Goal: Task Accomplishment & Management: Use online tool/utility

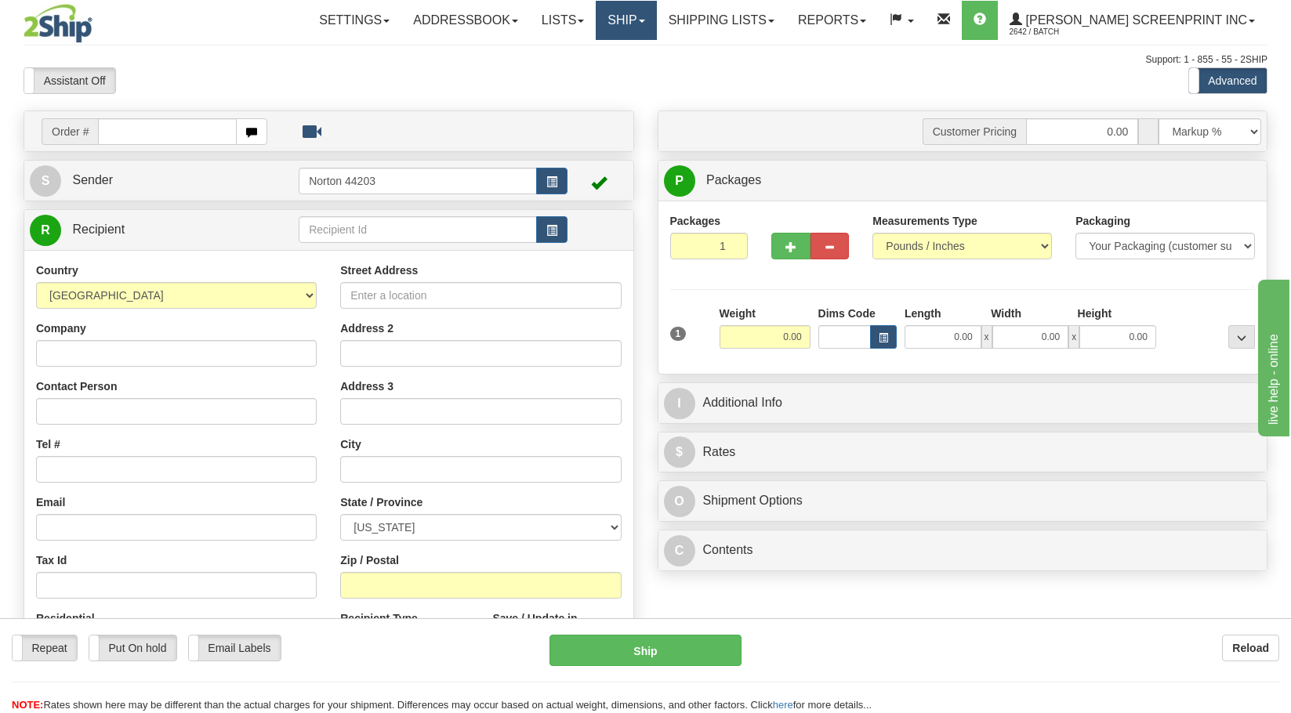
click at [656, 30] on link "Ship" at bounding box center [626, 20] width 60 height 39
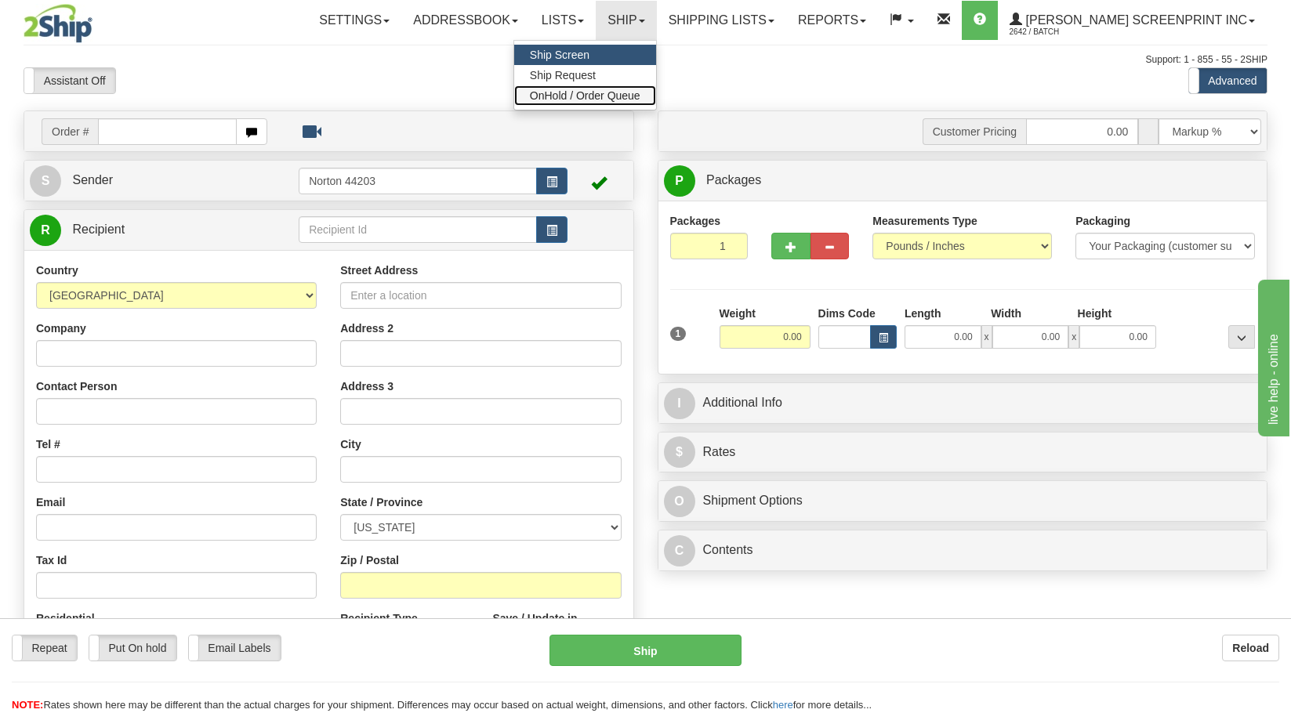
click at [656, 91] on link "OnHold / Order Queue" at bounding box center [585, 95] width 142 height 20
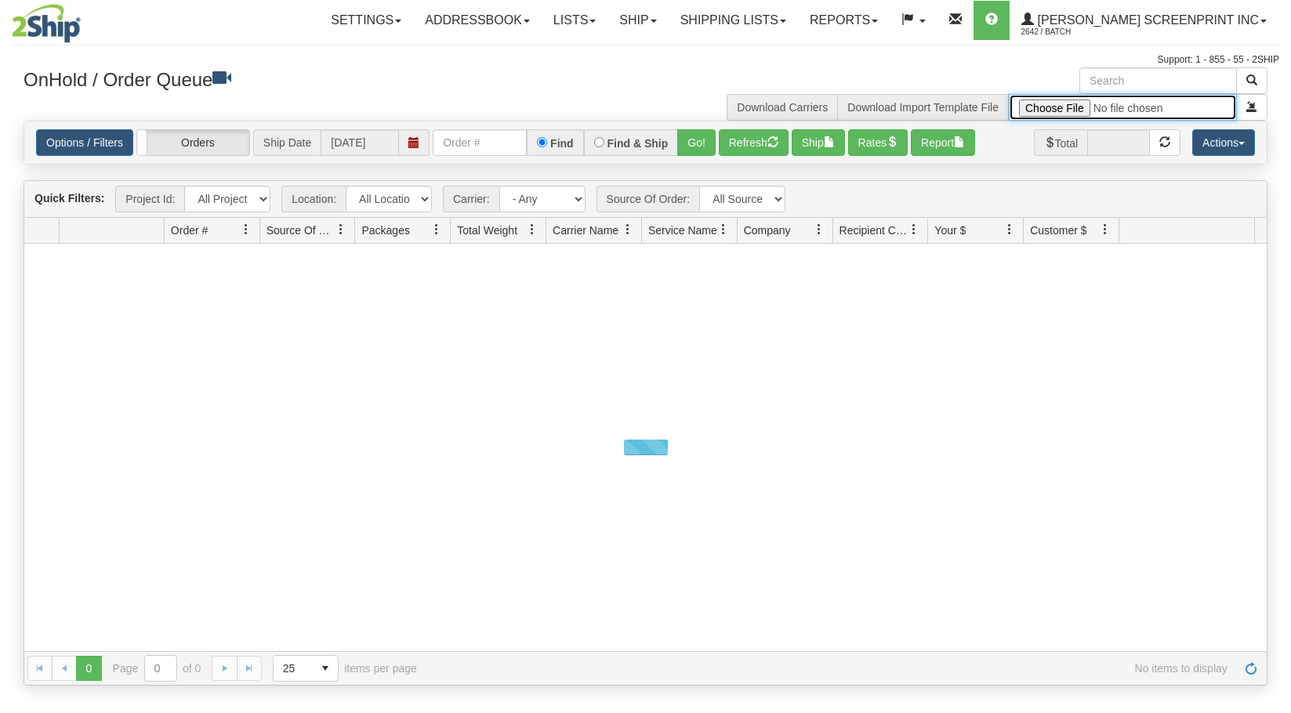
click at [1054, 107] on input "file" at bounding box center [1123, 107] width 228 height 27
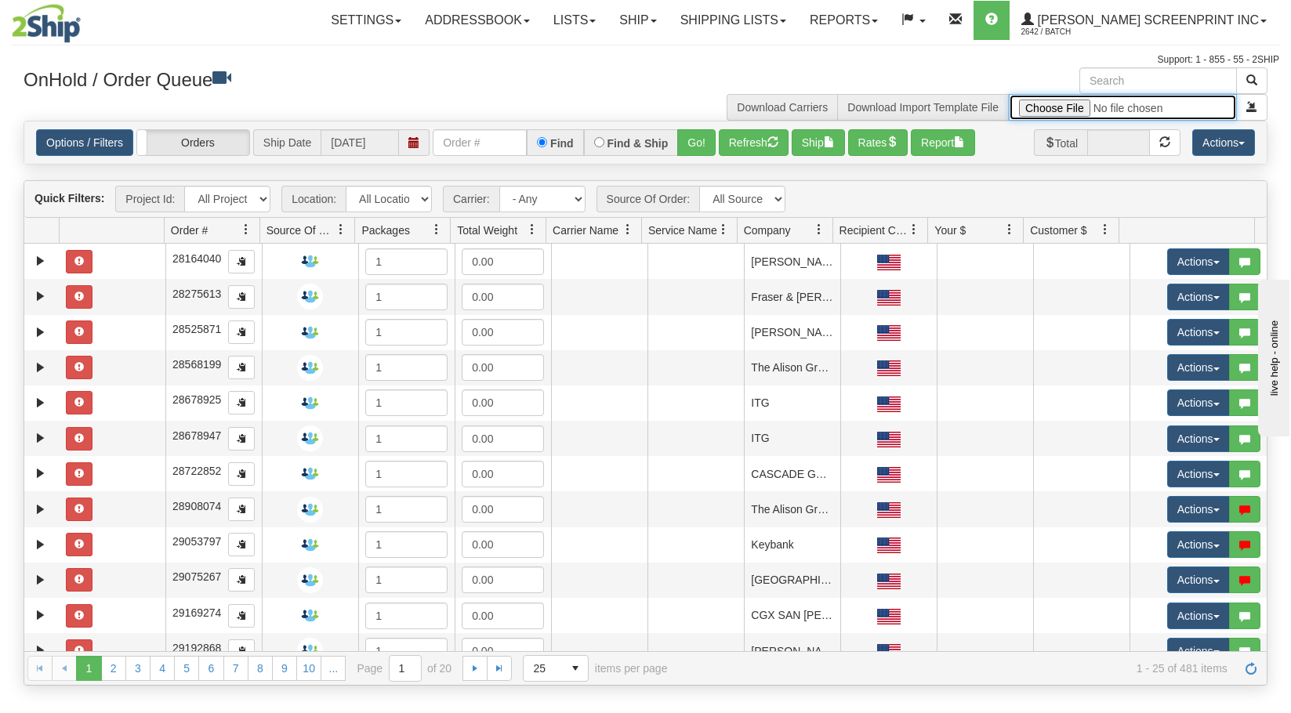
type input "C:\fakepath\2508-052 and 057 11 BANNERS FOR 2SHIP.xlsx"
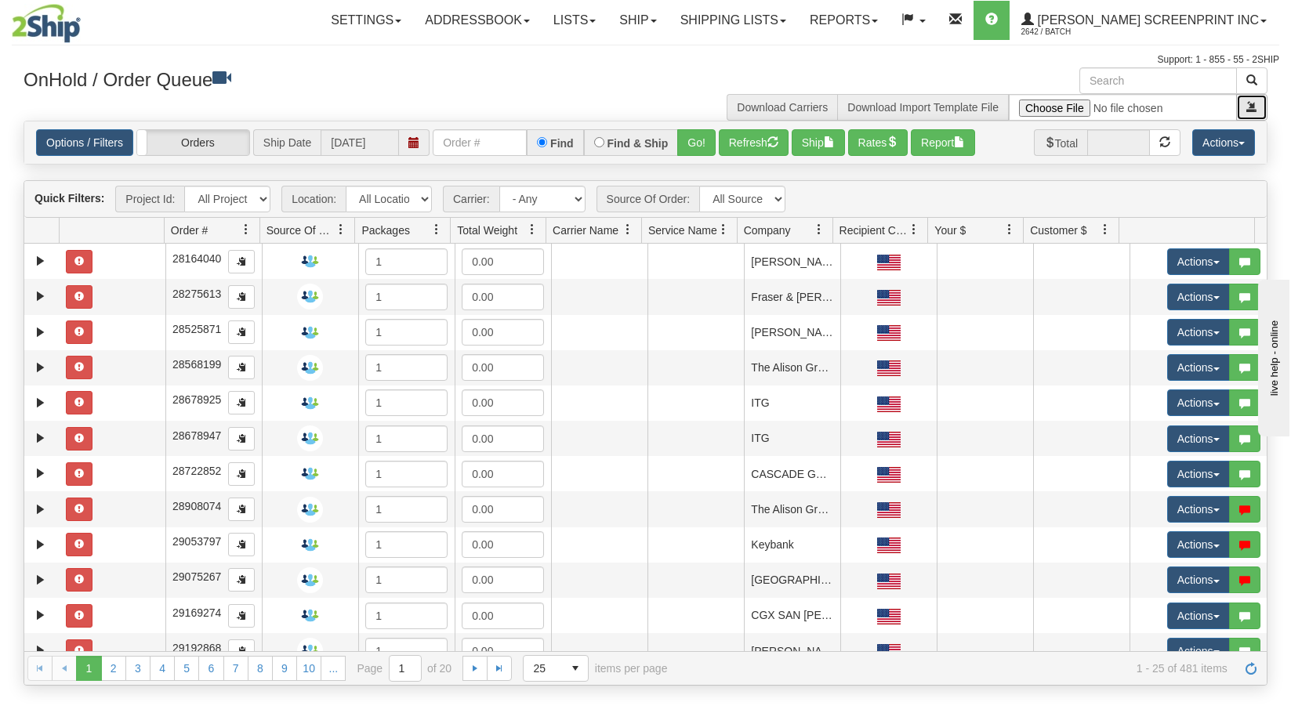
click at [1245, 108] on button "submit" at bounding box center [1251, 107] width 31 height 27
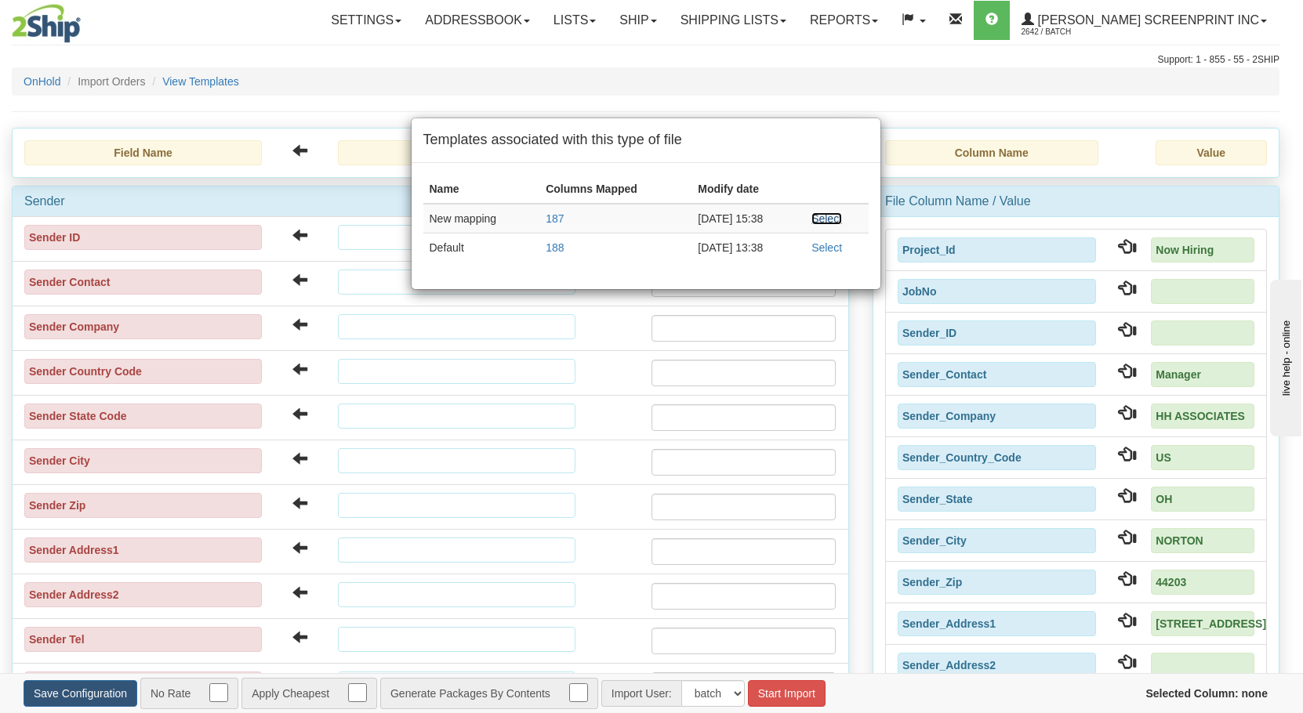
click at [819, 219] on link "Select" at bounding box center [826, 218] width 31 height 13
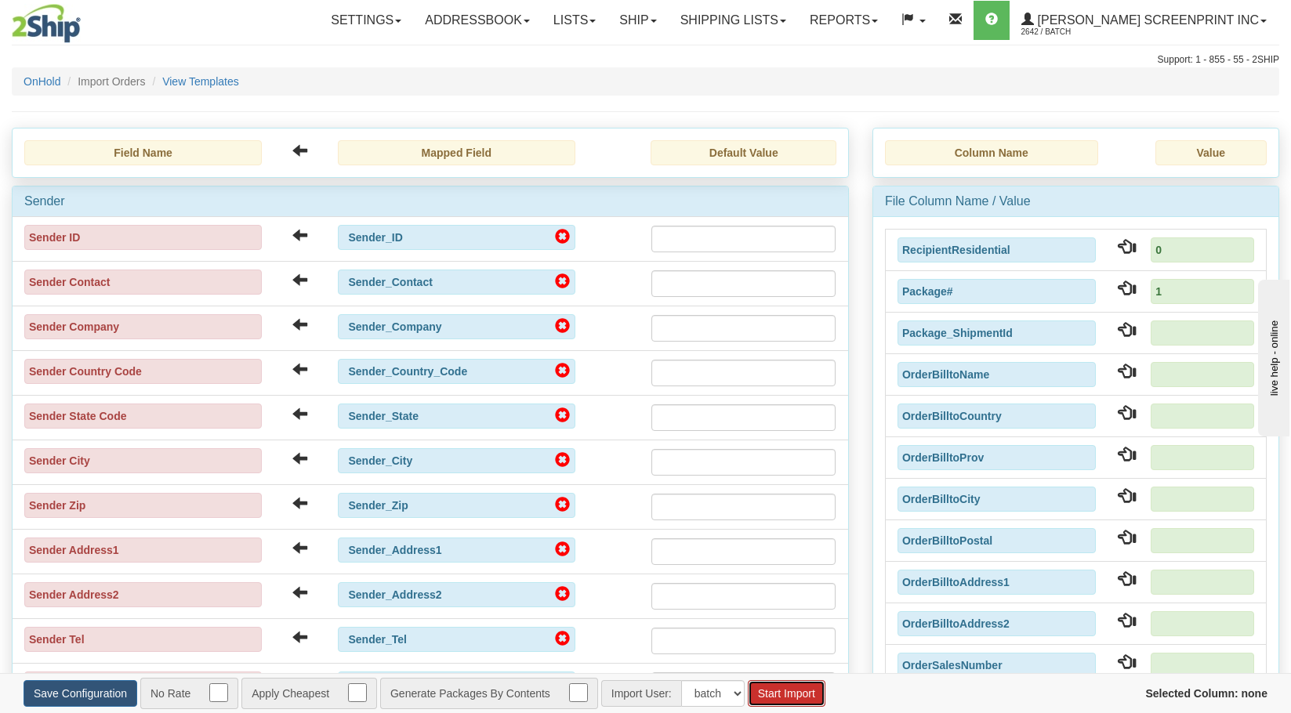
click at [788, 693] on button "Start Import" at bounding box center [787, 693] width 78 height 27
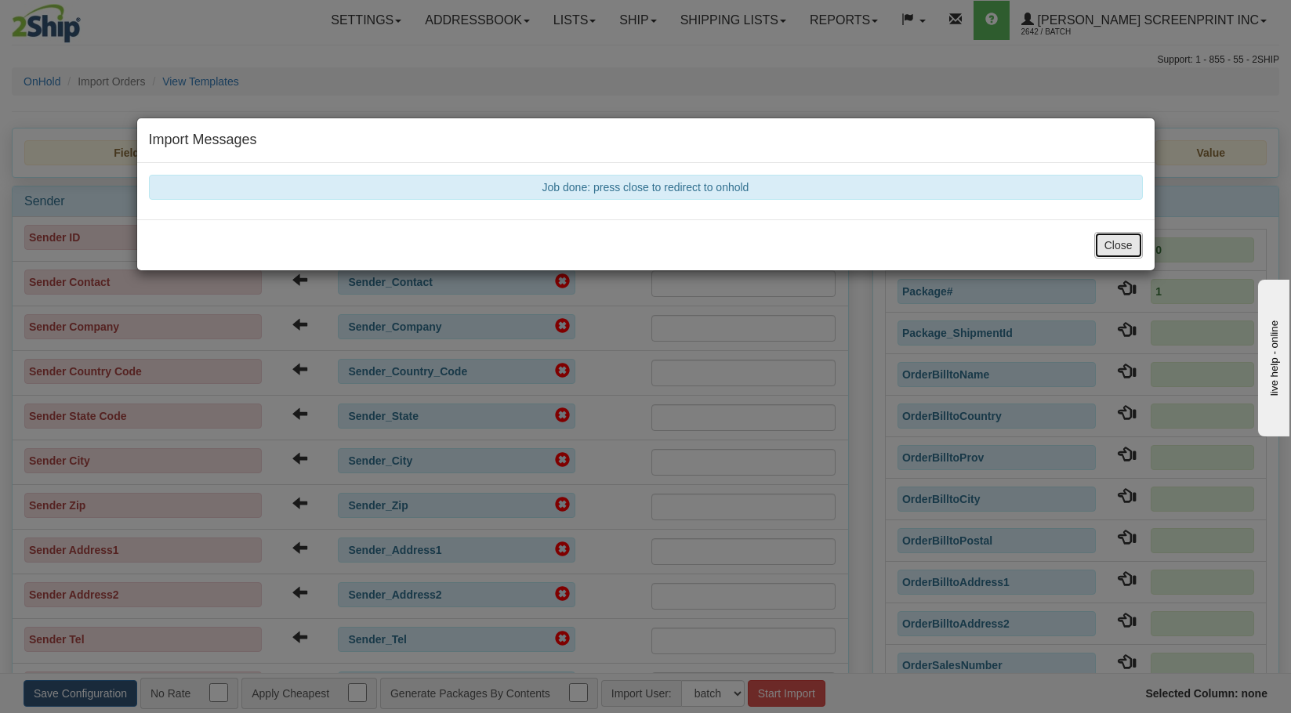
click at [1120, 250] on button "Close" at bounding box center [1118, 245] width 49 height 27
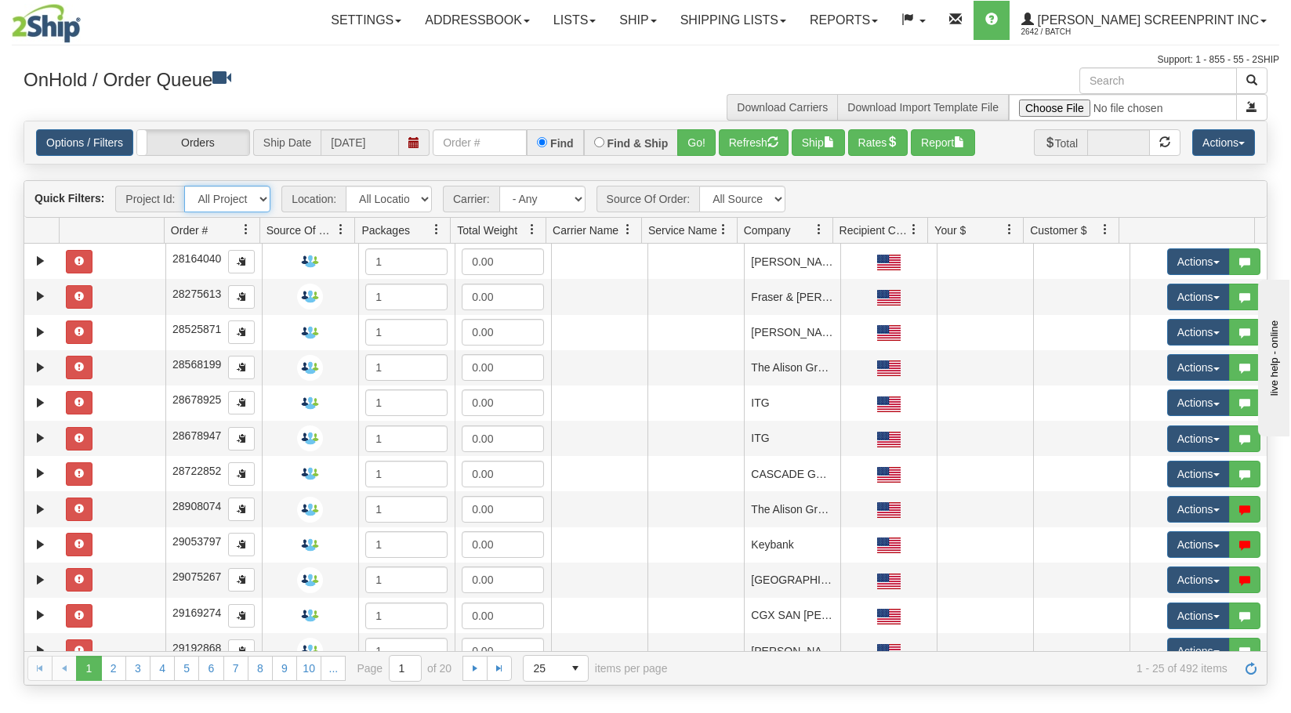
click at [258, 201] on select "All Projects Imagine Now Hiring ShipRequests 01.22.2024 ShipRequests 01.31.2025…" at bounding box center [227, 199] width 86 height 27
select select "Now Hiring"
click at [184, 186] on select "All Projects Imagine Now Hiring ShipRequests 01.22.2024 ShipRequests 01.31.2025…" at bounding box center [227, 199] width 86 height 27
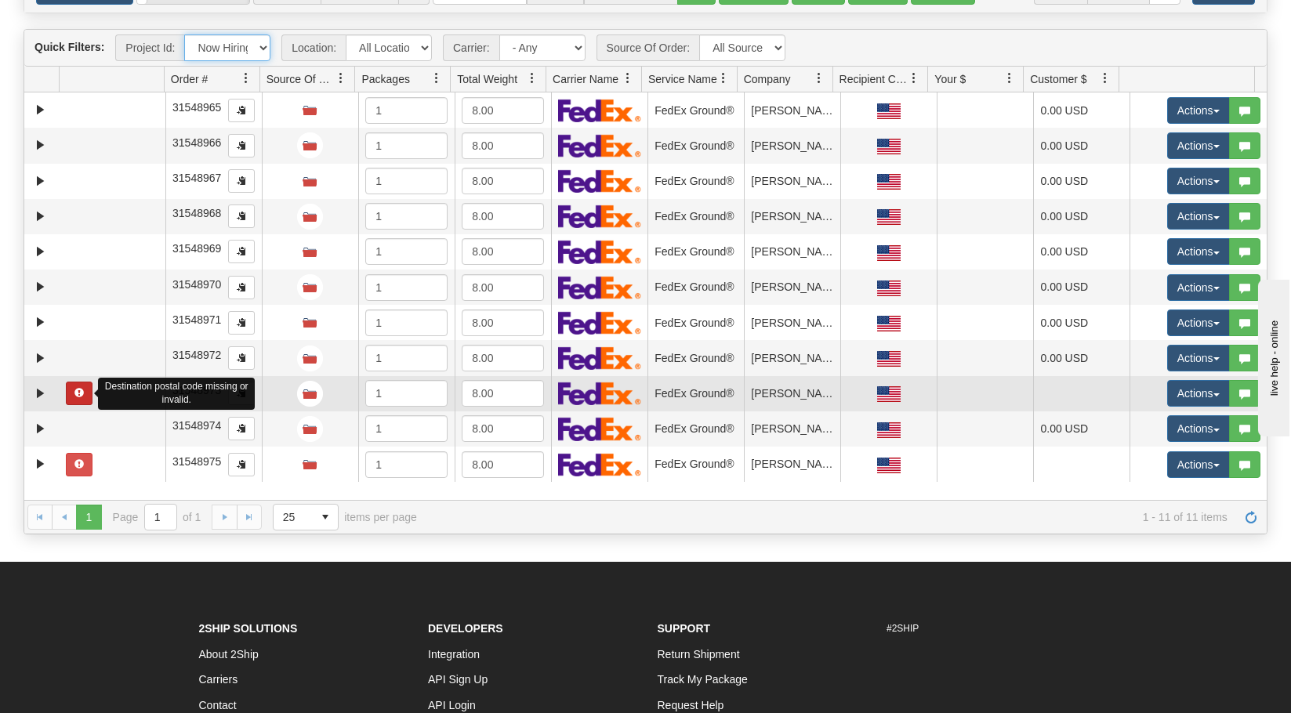
scroll to position [235, 0]
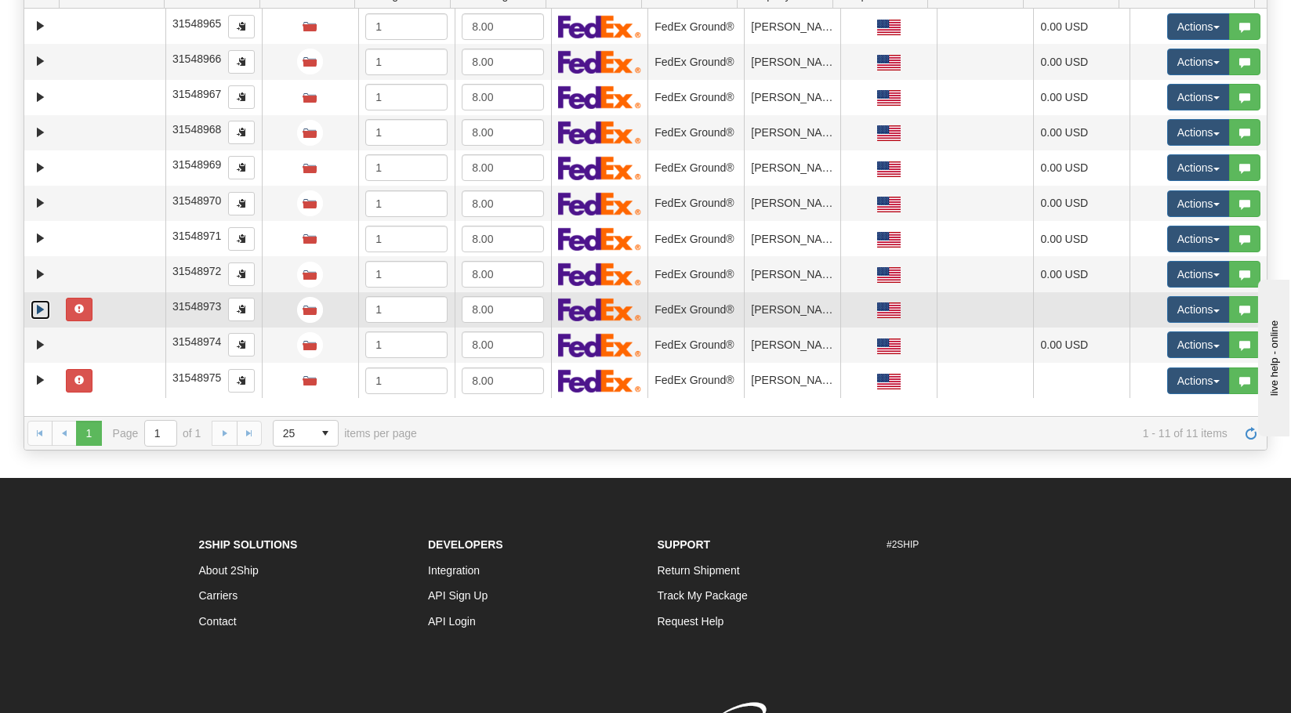
click at [44, 311] on link "Expand" at bounding box center [41, 310] width 20 height 20
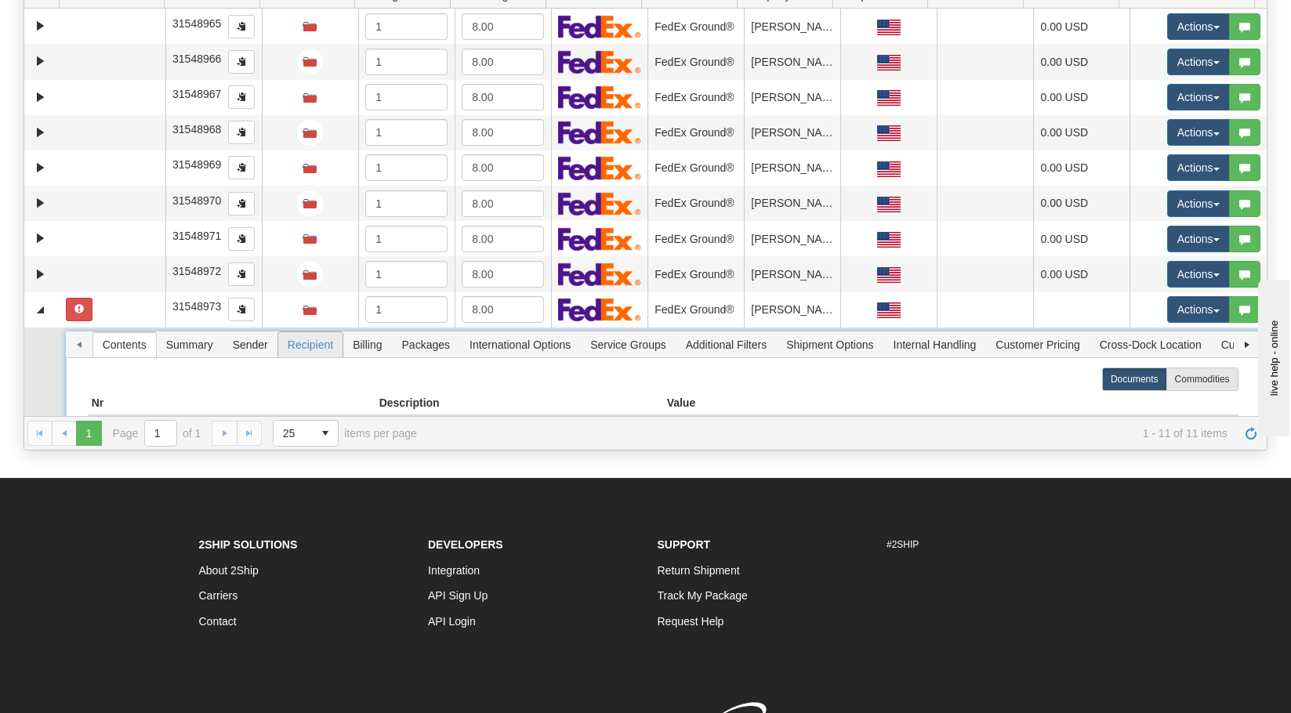
click at [329, 340] on span "Recipient" at bounding box center [310, 344] width 64 height 25
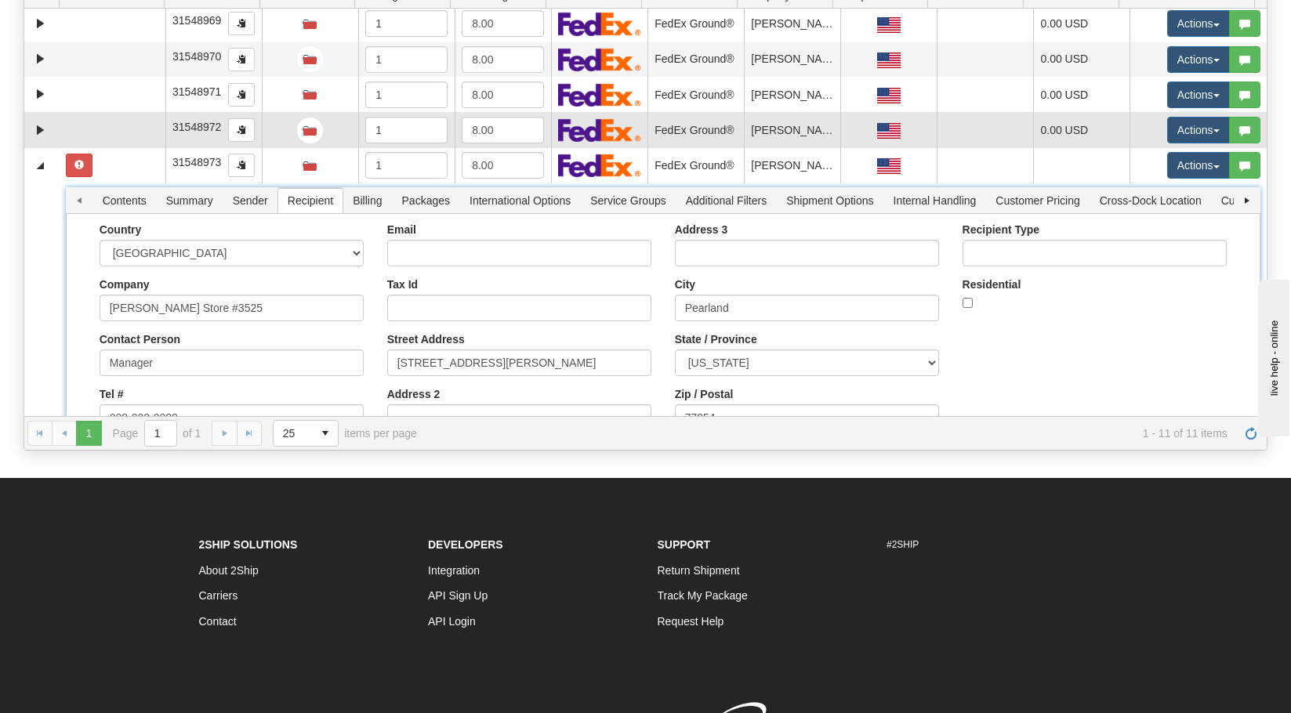
scroll to position [288, 0]
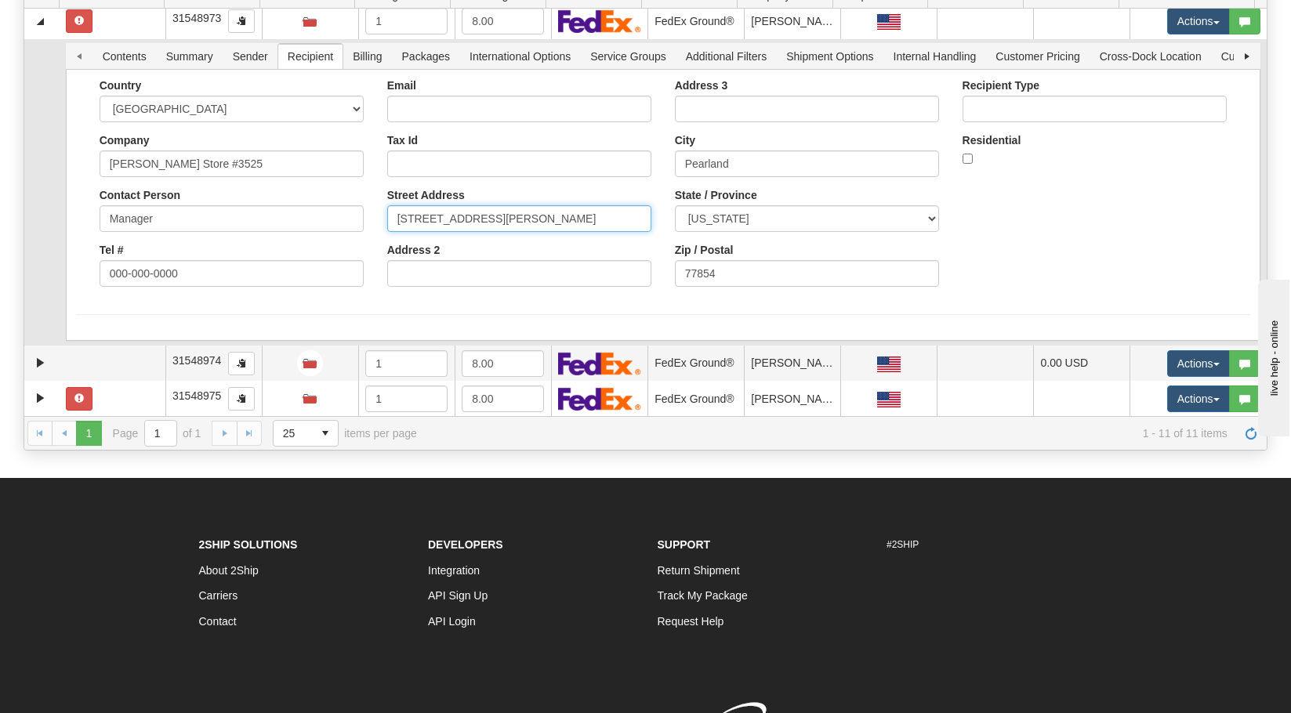
drag, startPoint x: 531, startPoint y: 224, endPoint x: 482, endPoint y: 223, distance: 49.4
click at [482, 223] on input "3695 Kirby Drive, Ste #101" at bounding box center [519, 218] width 264 height 27
type input "3695 Kirby Drive,"
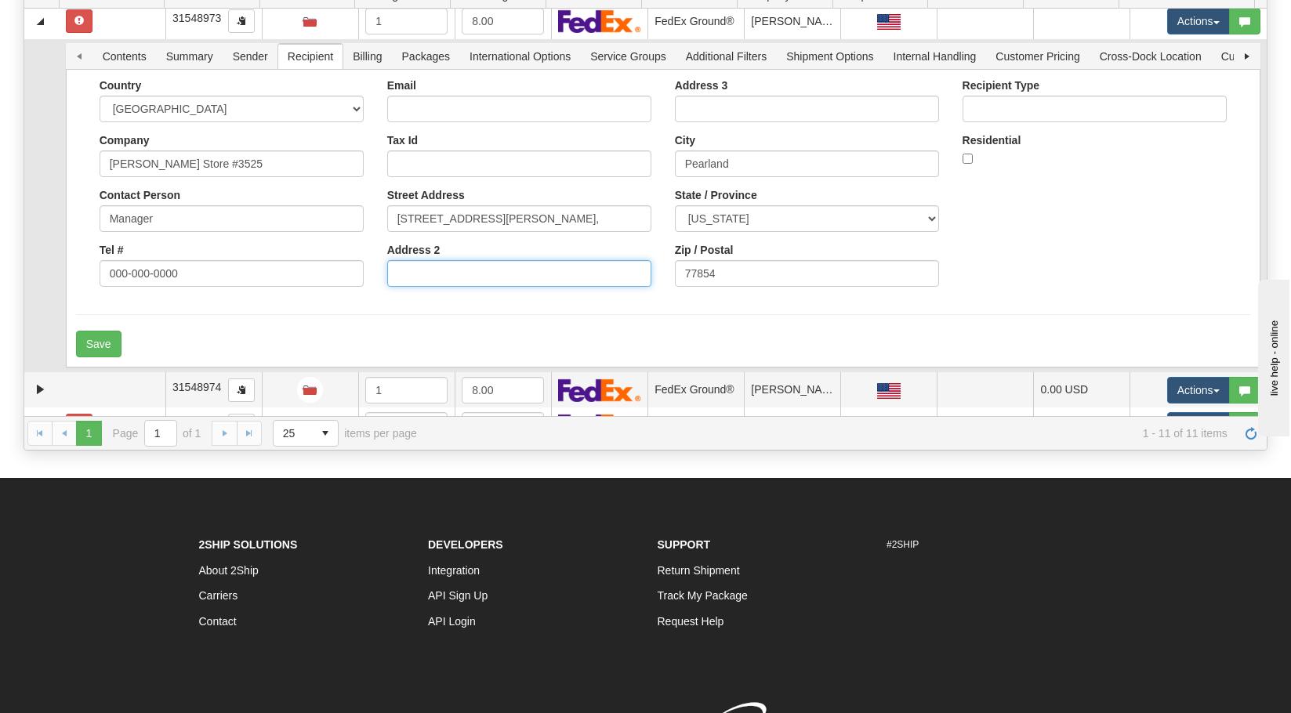
click at [482, 273] on input "Address 2" at bounding box center [519, 273] width 264 height 27
paste input "Ste #101"
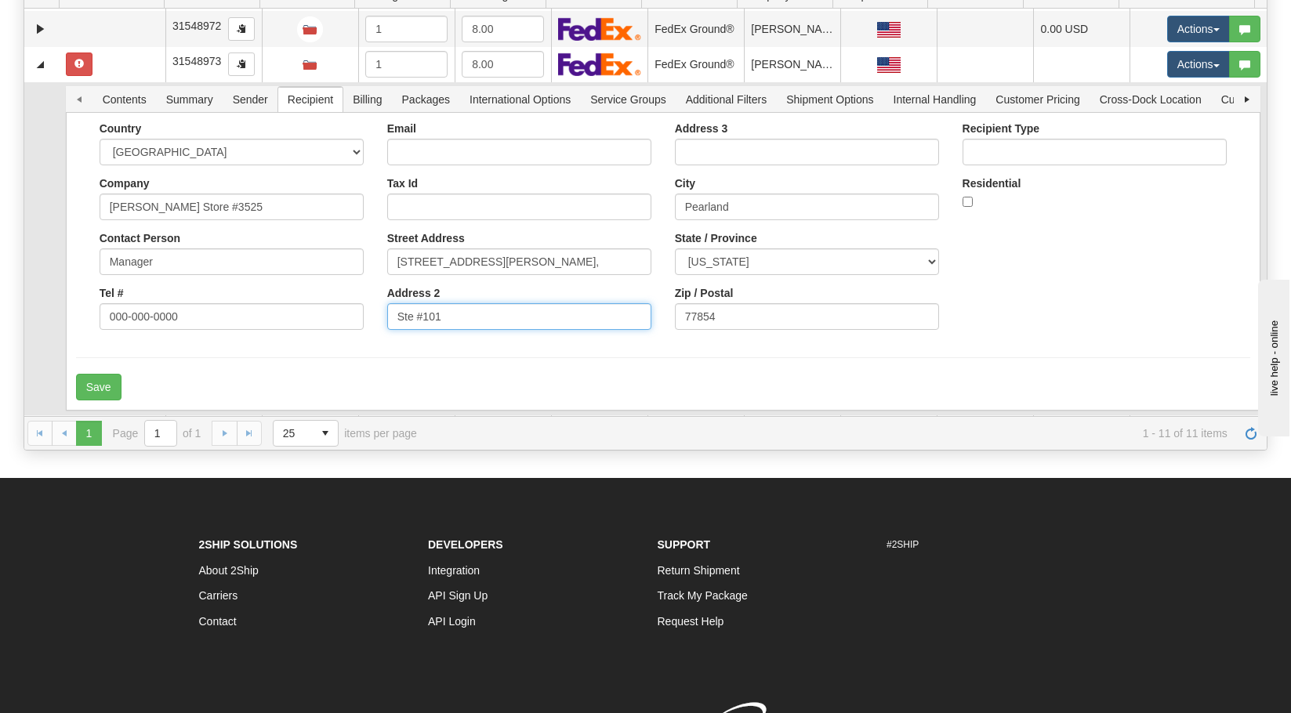
scroll to position [237, 0]
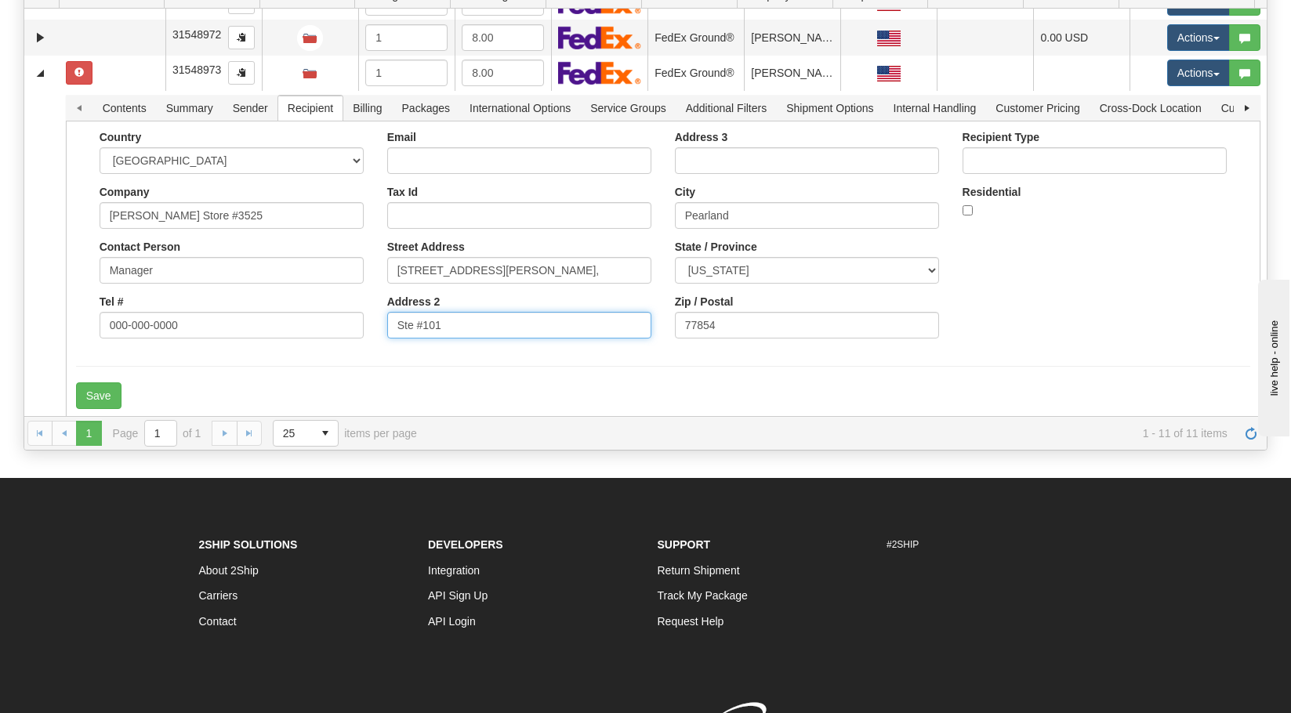
type input "Ste #101"
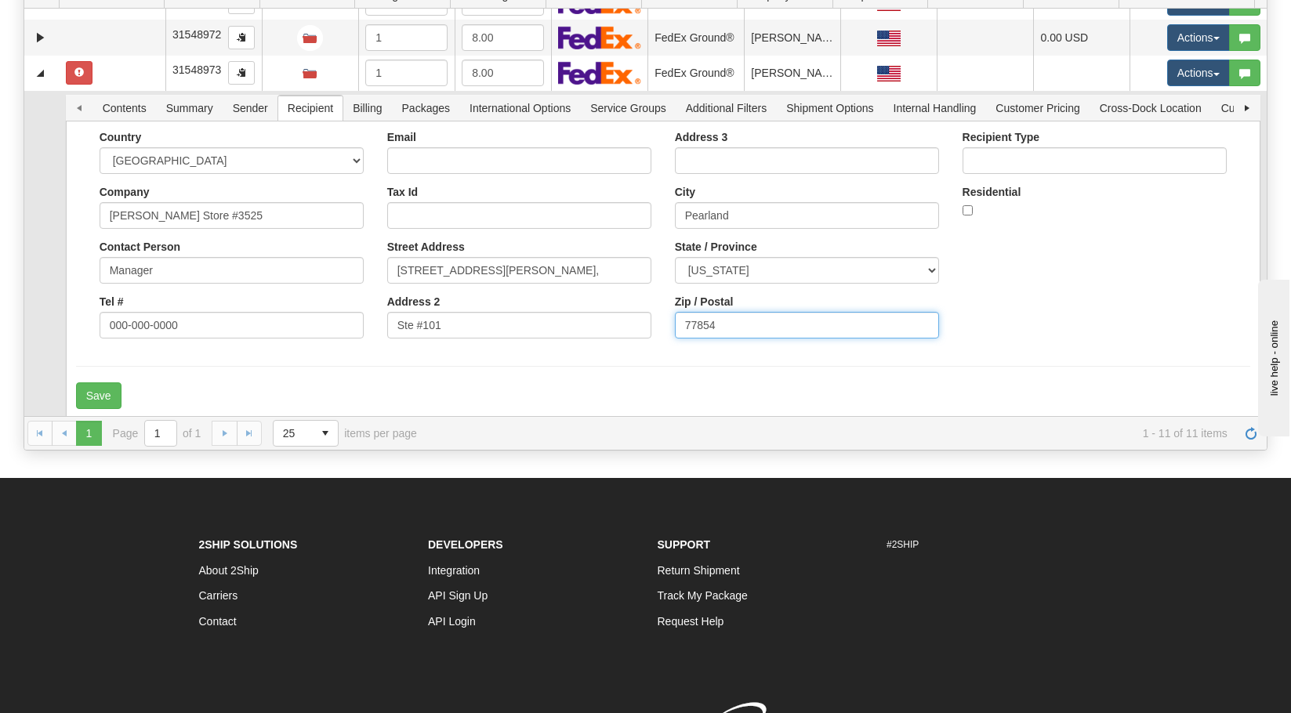
click at [666, 326] on div "Address 3 City Pearland State / Province ALABAMA ALASKA ARIZONA ARKANSAS Armed …" at bounding box center [807, 240] width 288 height 219
type input "77584"
click at [76, 383] on button "Save" at bounding box center [98, 396] width 45 height 27
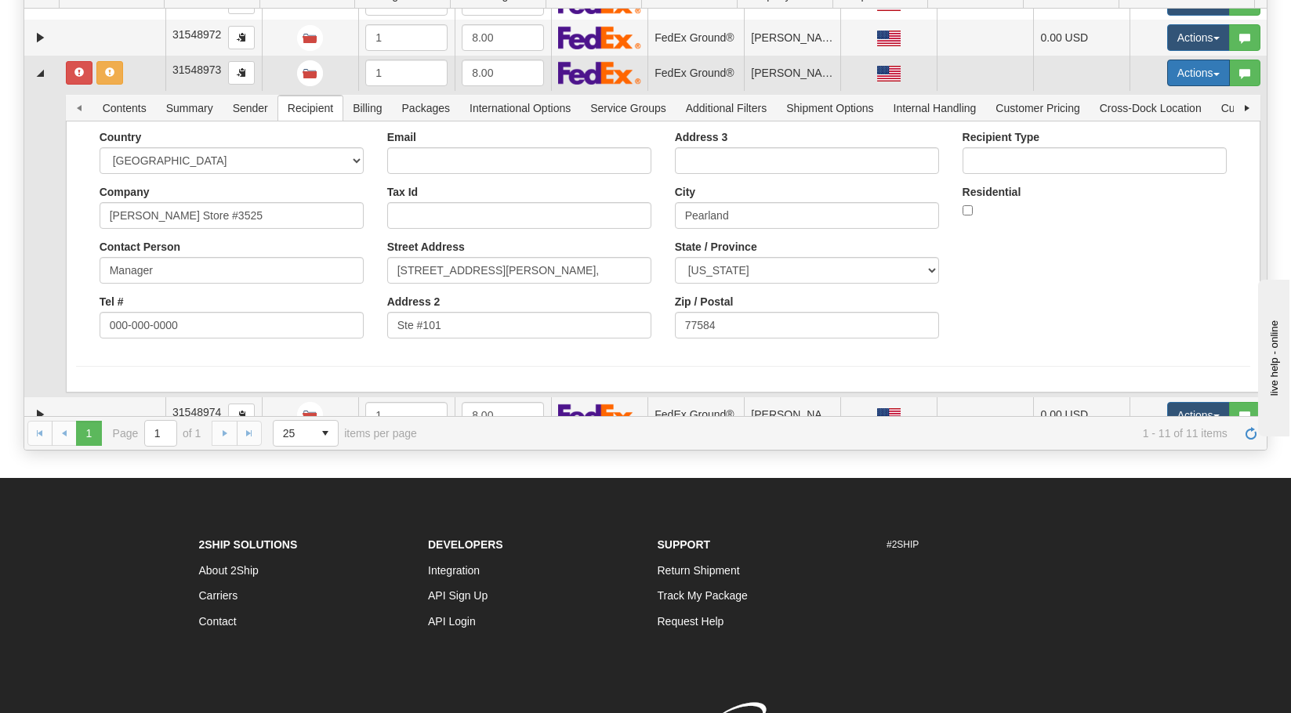
click at [1196, 75] on button "Actions" at bounding box center [1198, 73] width 63 height 27
click at [1181, 122] on span "Refresh Rates" at bounding box center [1159, 123] width 81 height 13
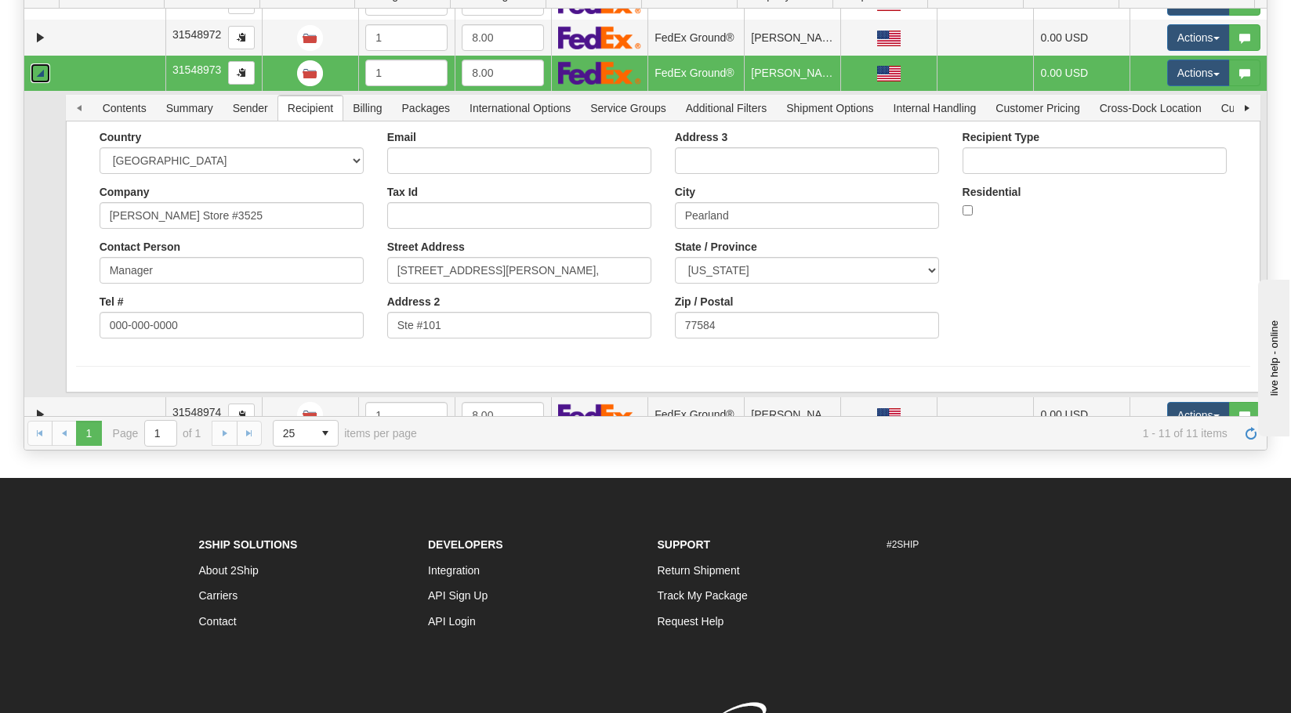
click at [39, 71] on link "Collapse" at bounding box center [41, 73] width 20 height 20
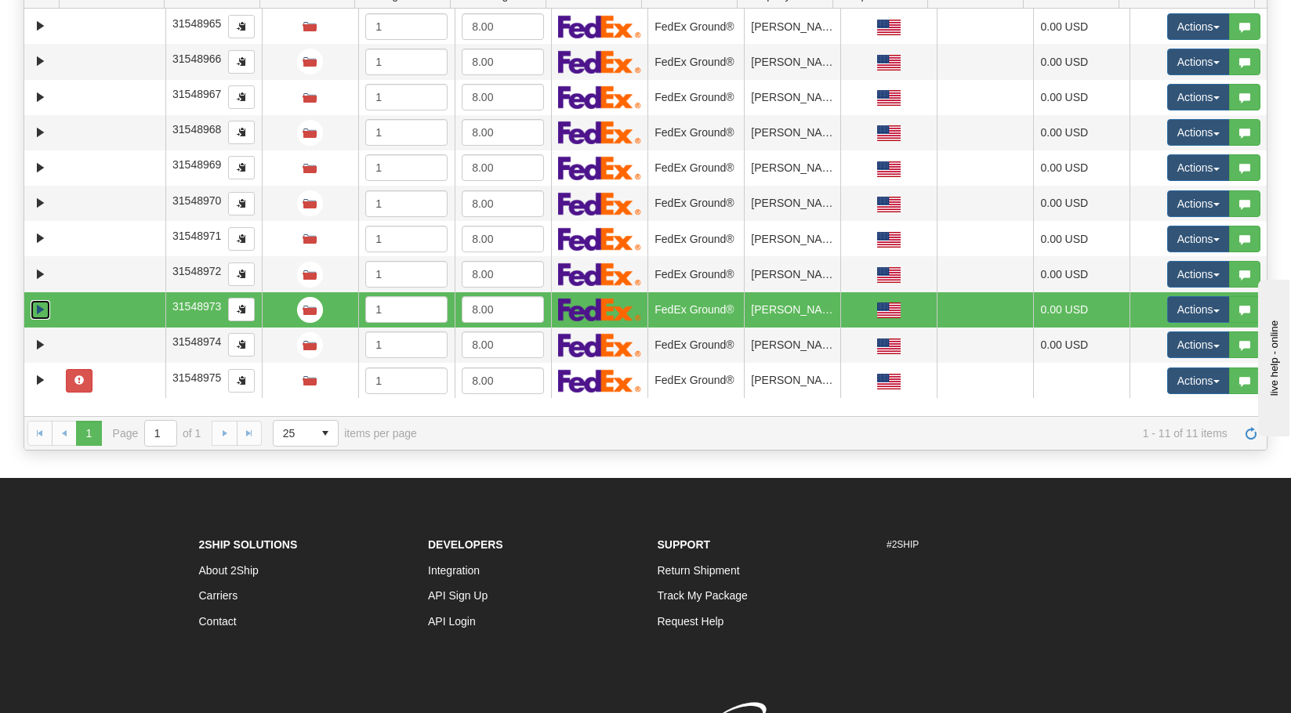
scroll to position [0, 0]
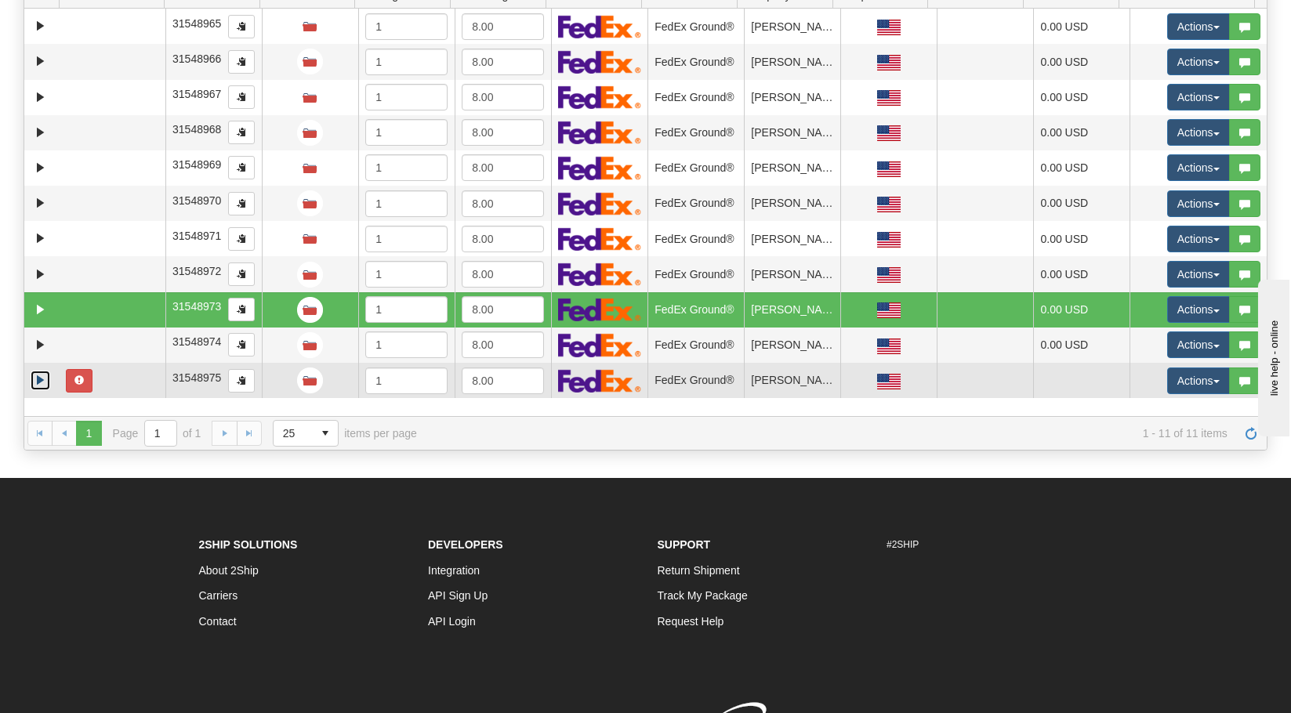
click at [41, 378] on link "Expand" at bounding box center [41, 381] width 20 height 20
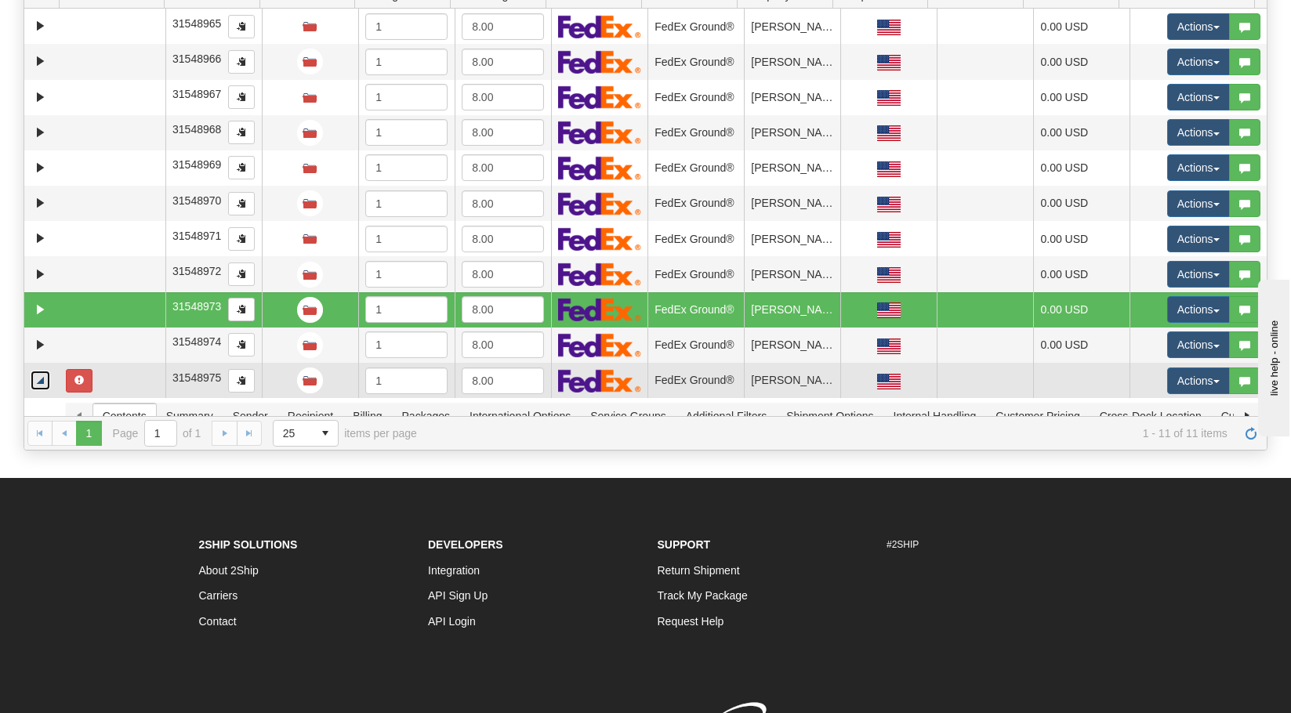
click at [42, 379] on link "Collapse" at bounding box center [41, 381] width 20 height 20
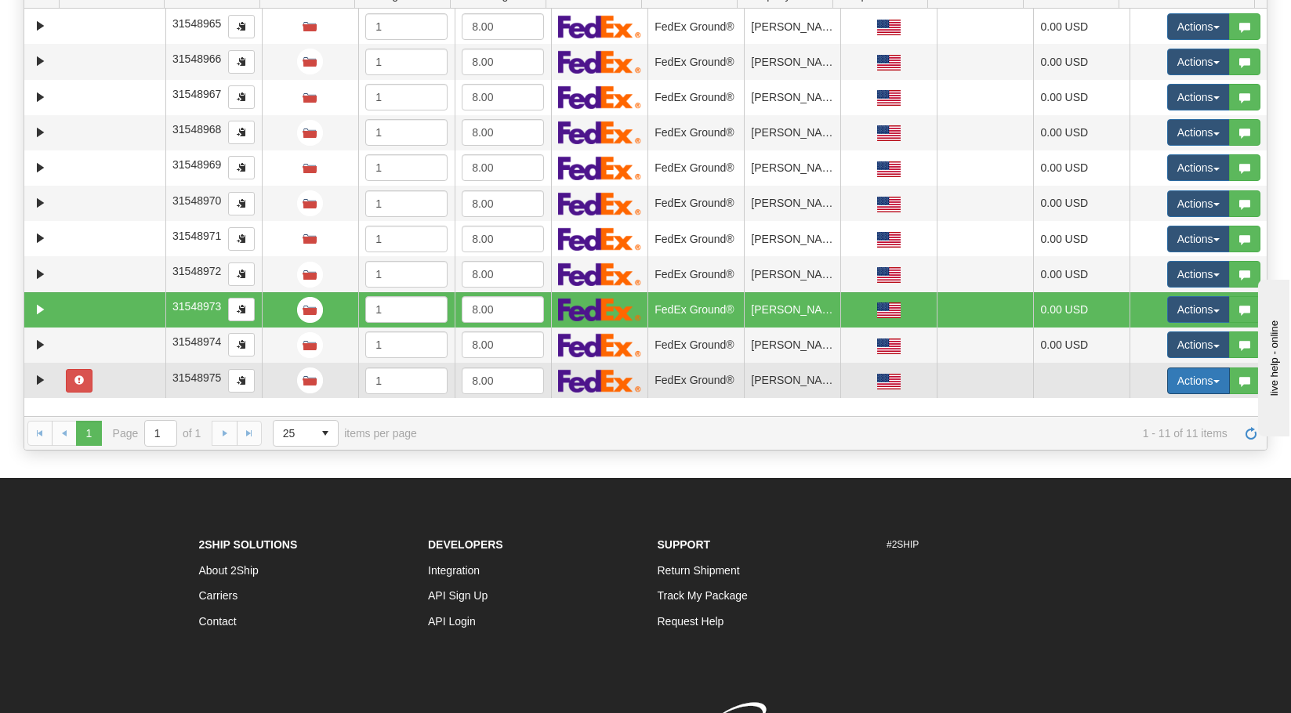
click at [1167, 379] on button "Actions" at bounding box center [1198, 381] width 63 height 27
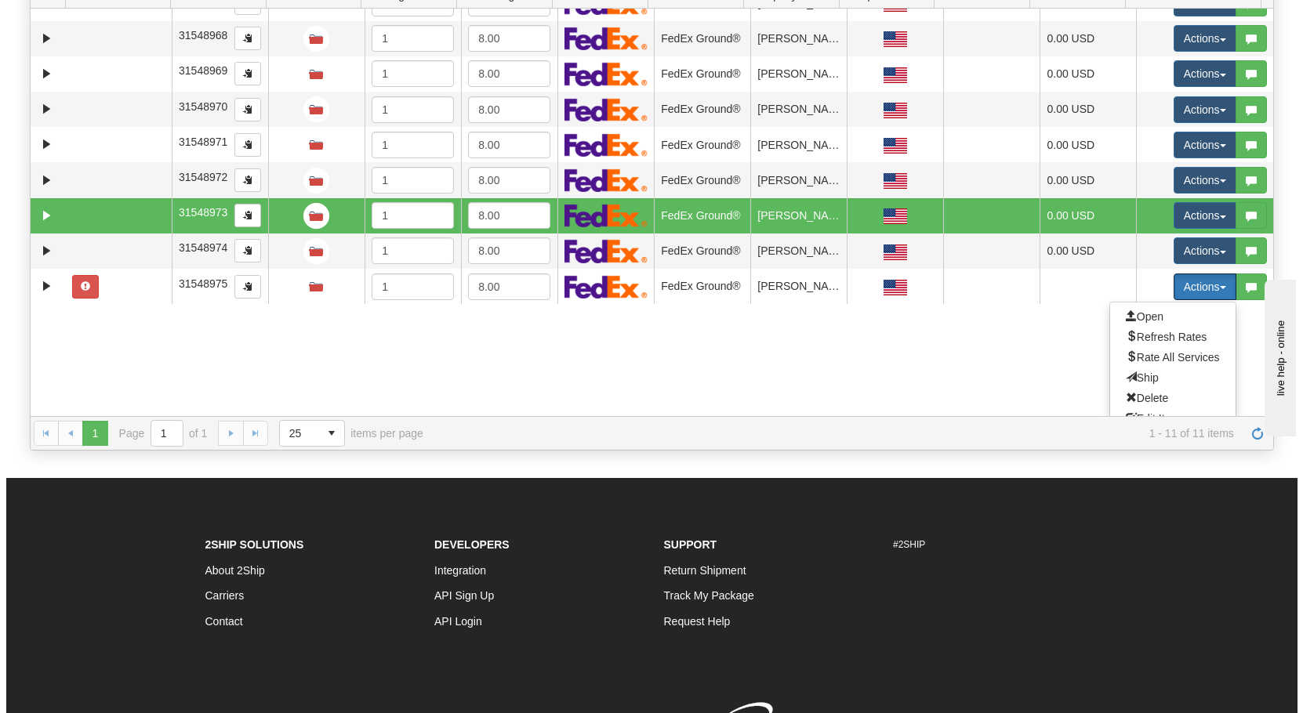
scroll to position [111, 0]
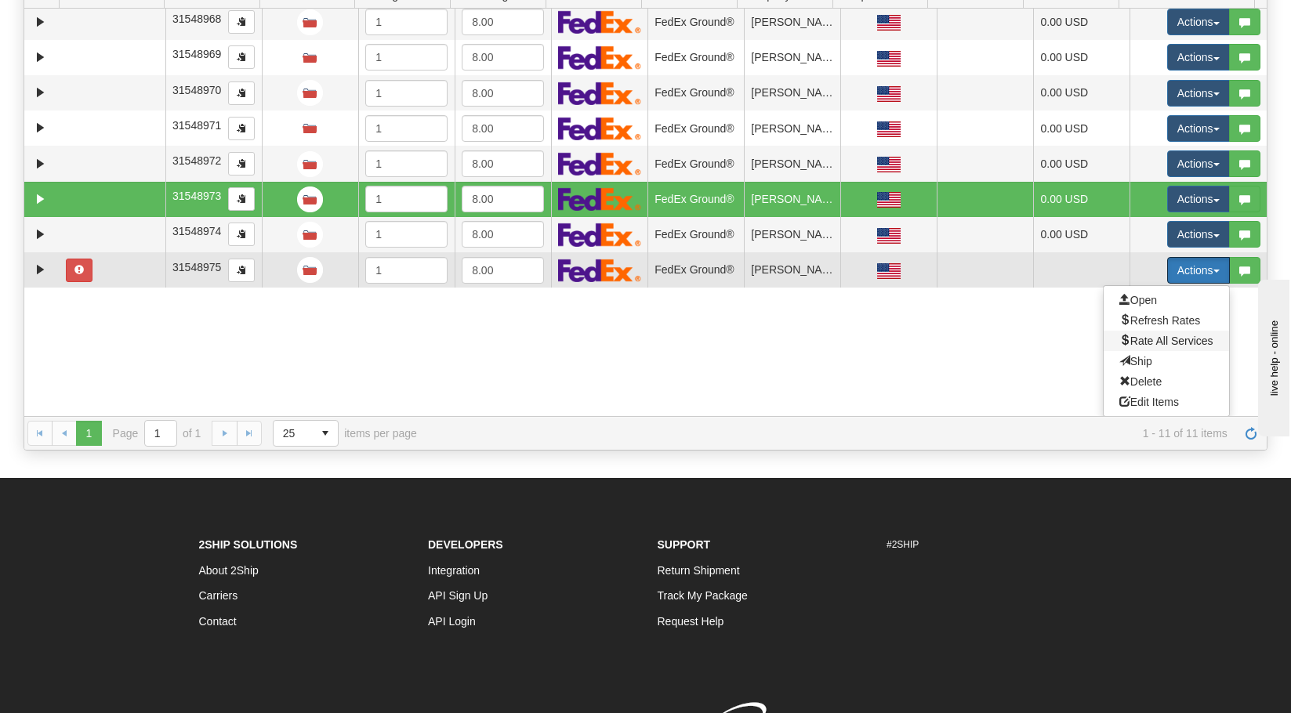
click at [1172, 340] on span "Rate All Services" at bounding box center [1166, 341] width 94 height 13
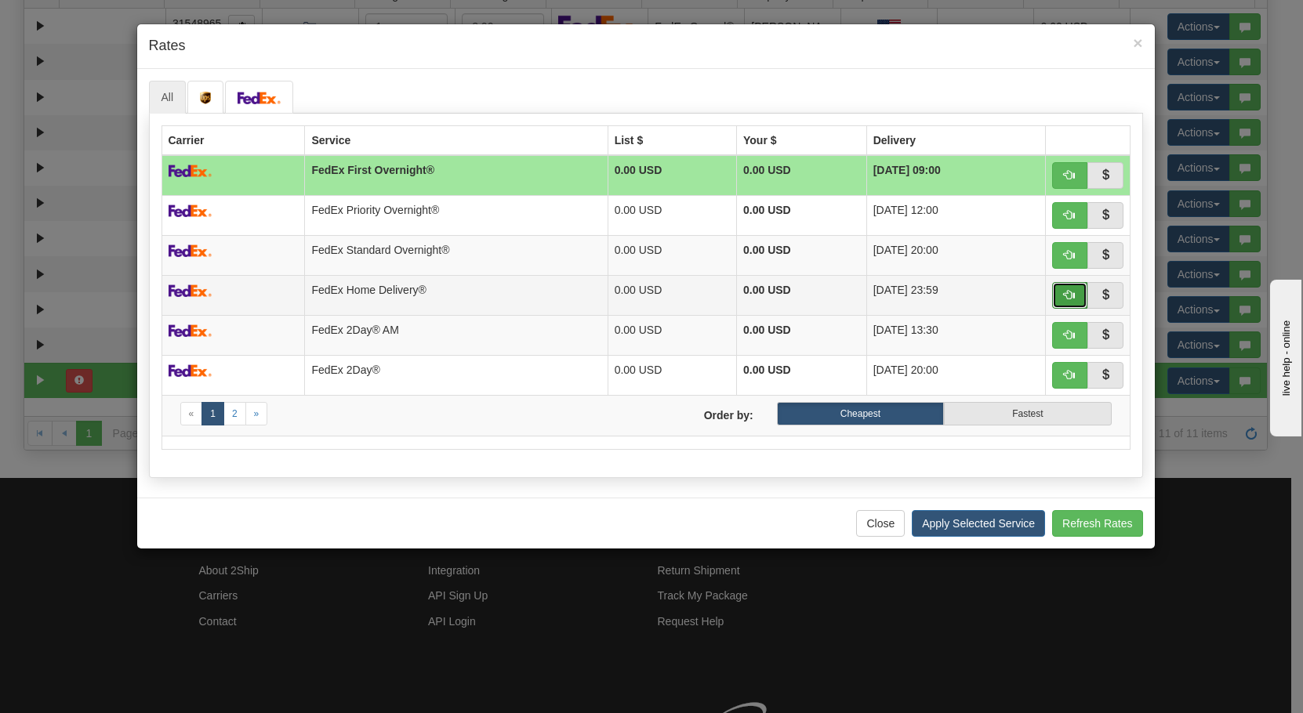
click at [1069, 293] on span "button" at bounding box center [1069, 294] width 11 height 11
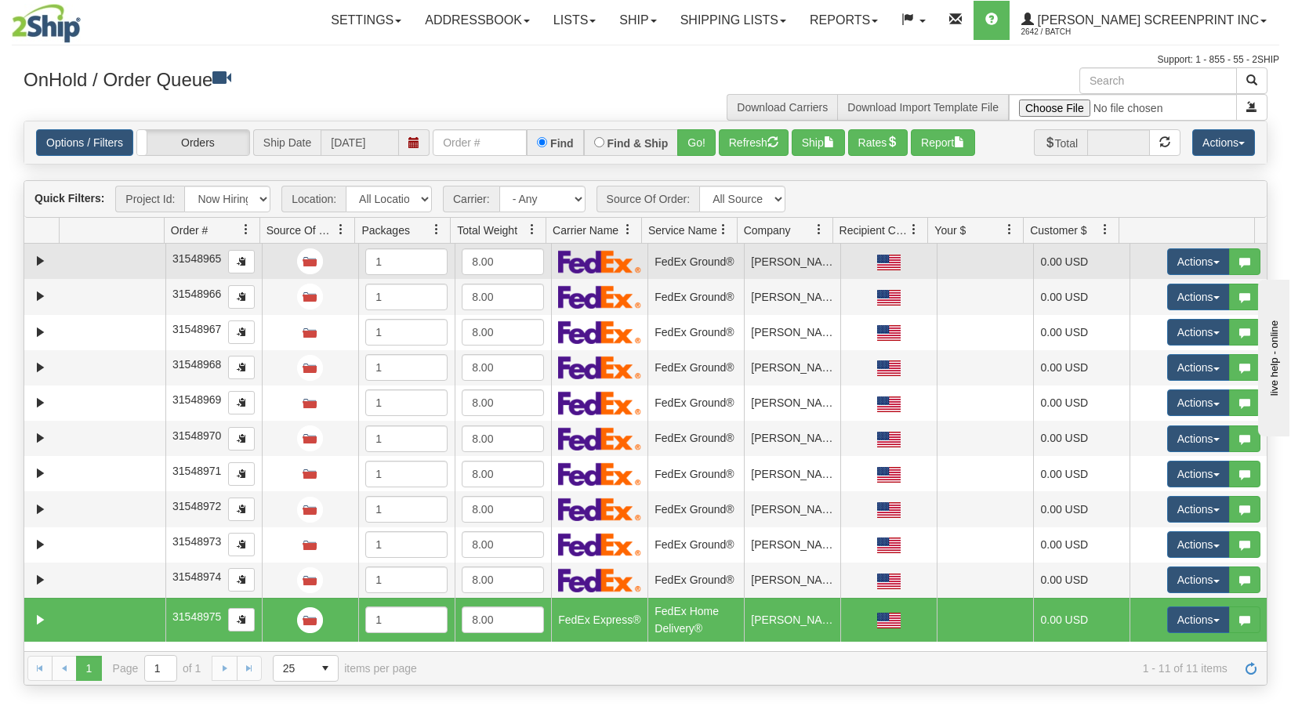
click at [129, 269] on td at bounding box center [112, 261] width 106 height 35
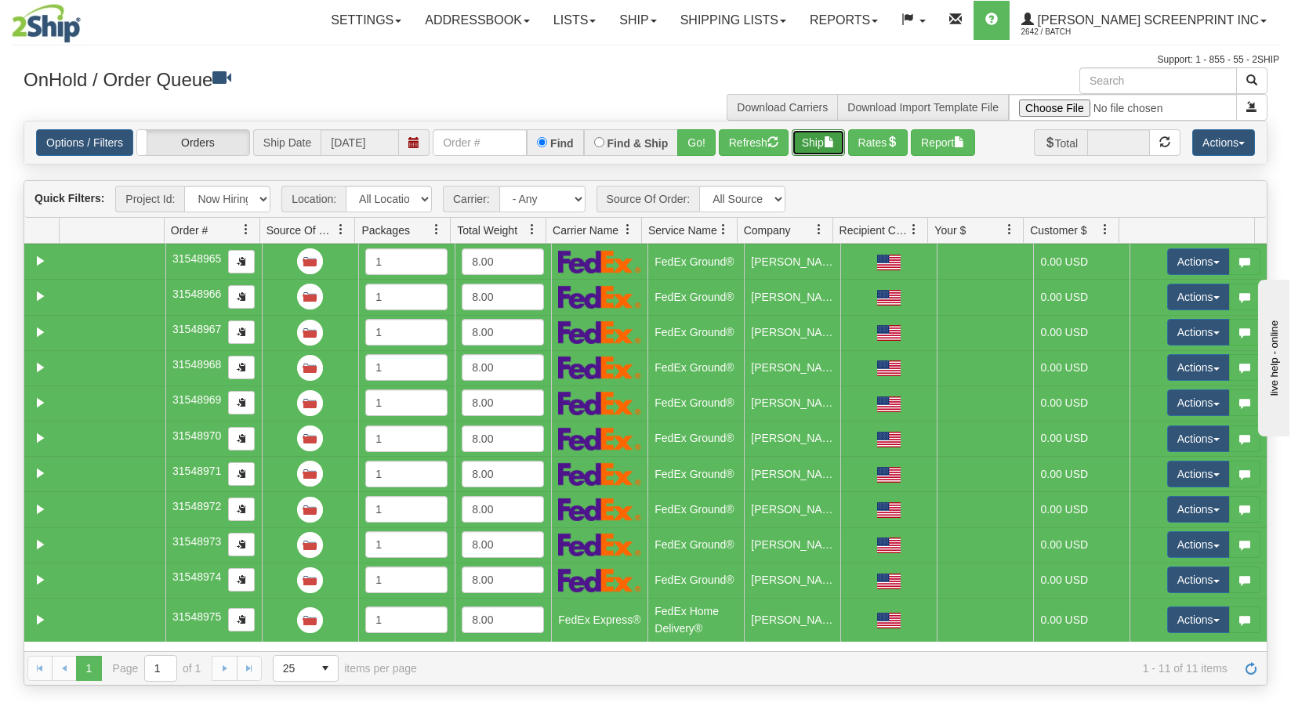
click at [818, 137] on button "Ship" at bounding box center [818, 142] width 53 height 27
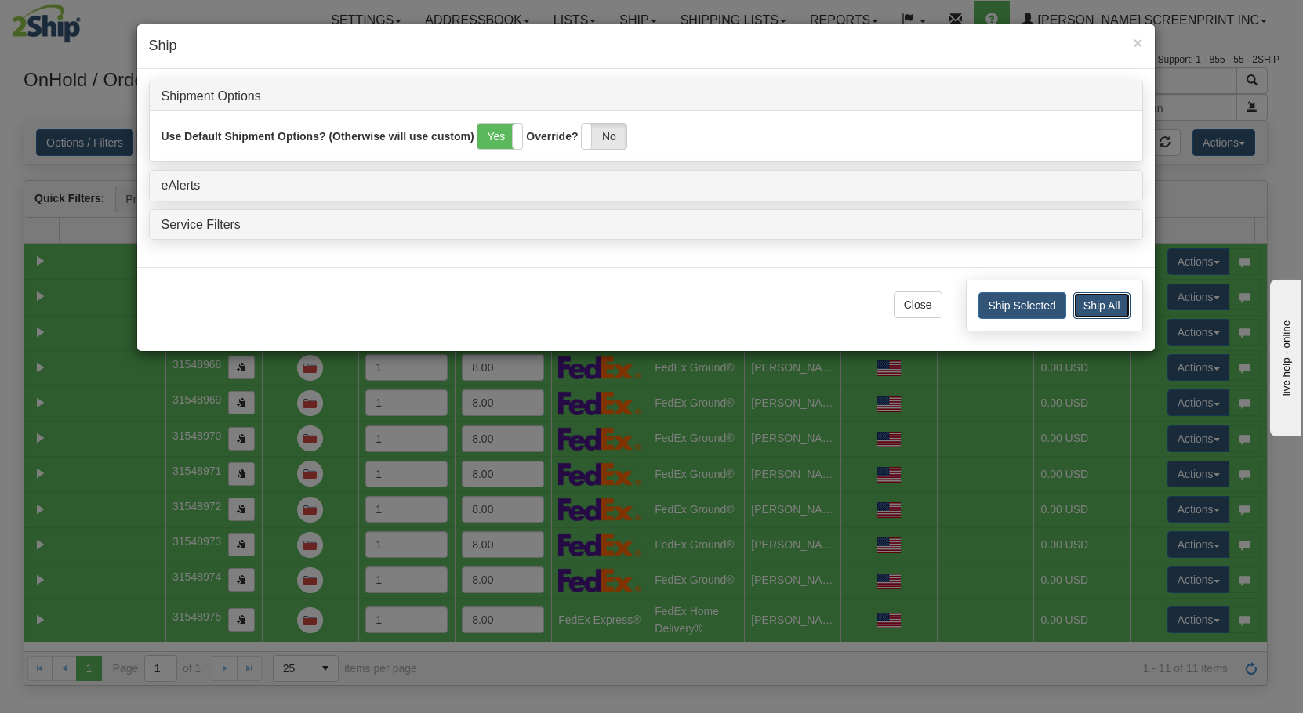
click at [1090, 304] on button "Ship All" at bounding box center [1101, 305] width 57 height 27
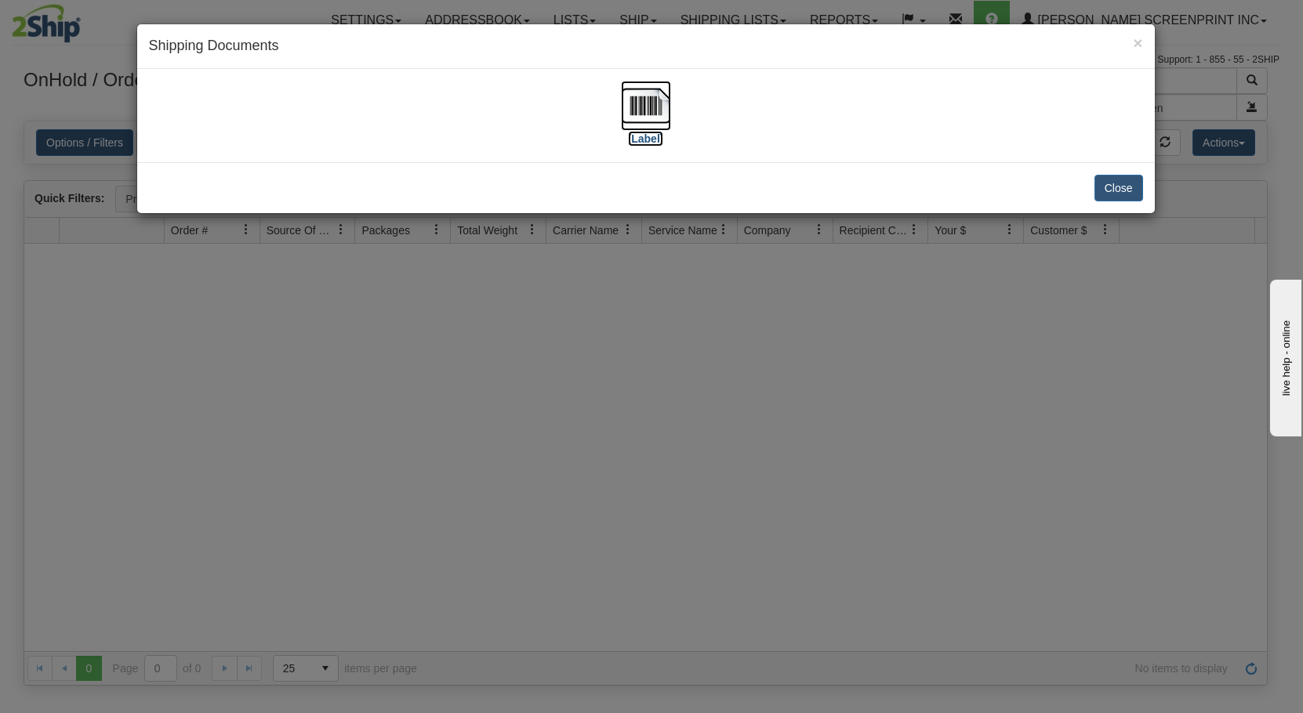
click at [635, 117] on img at bounding box center [646, 106] width 50 height 50
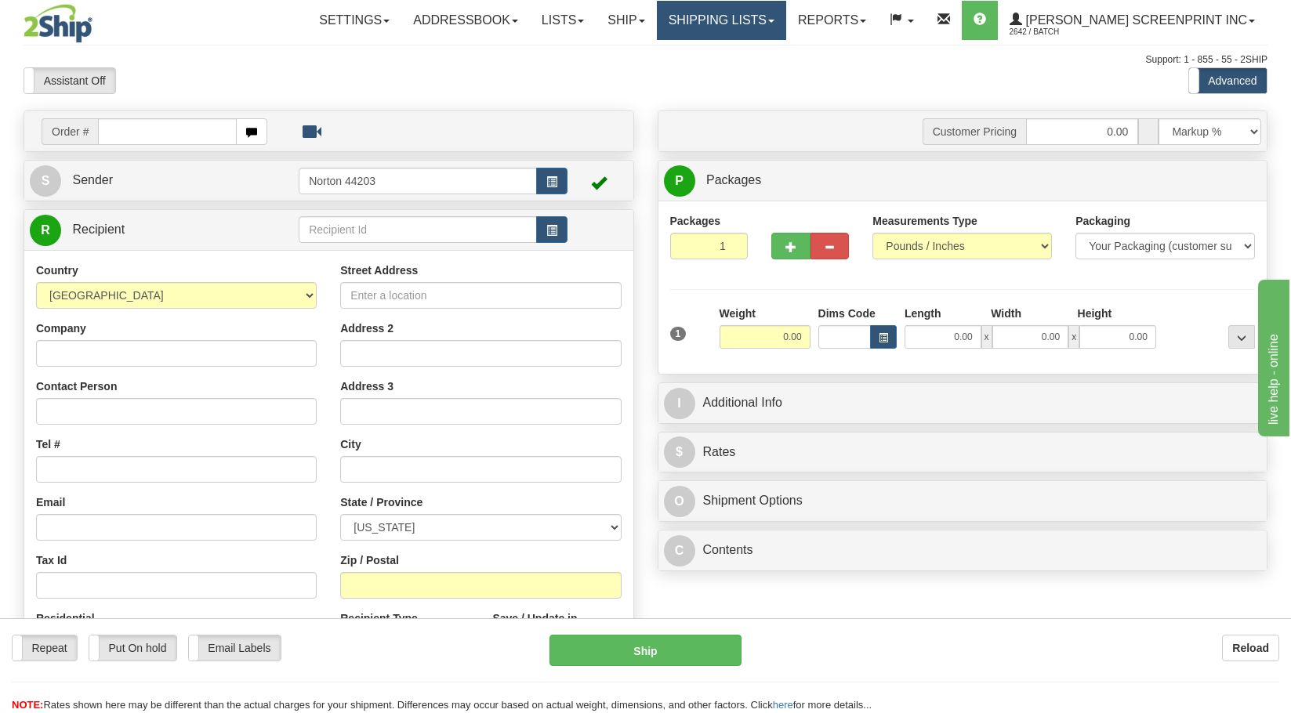
click at [736, 39] on link "Shipping lists" at bounding box center [721, 20] width 129 height 39
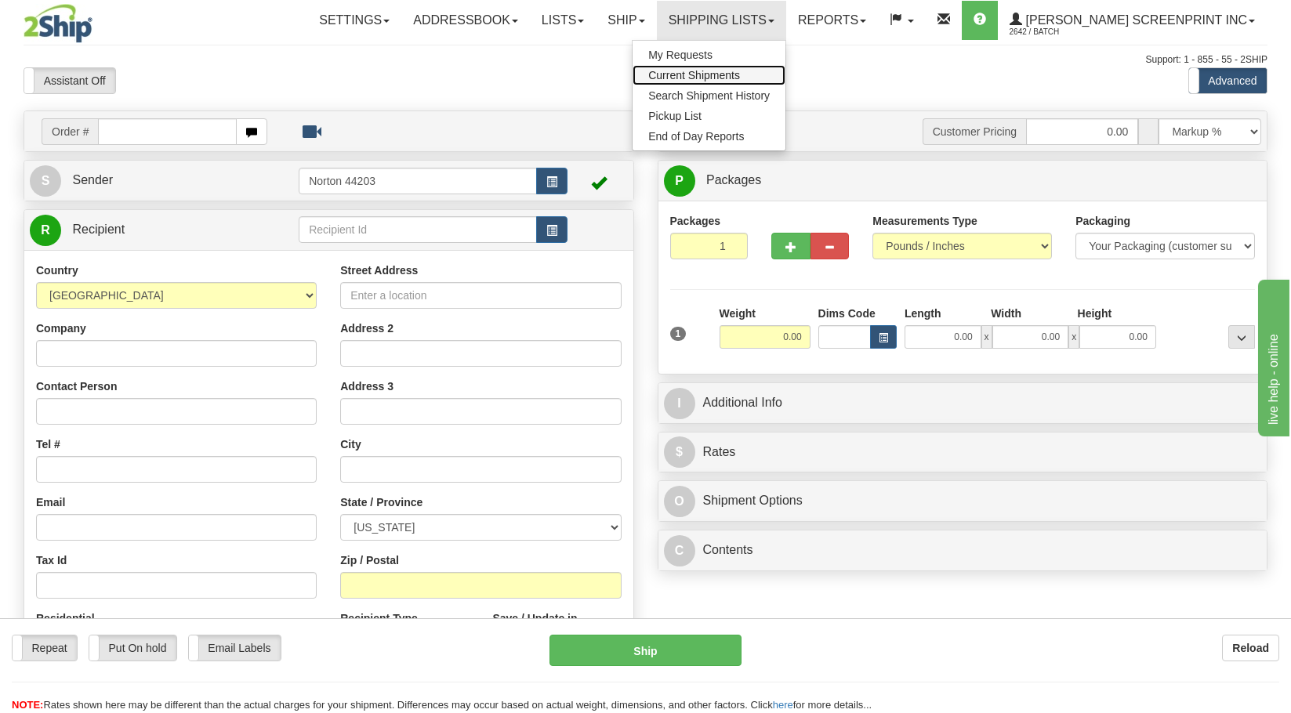
click at [732, 80] on span "Current Shipments" at bounding box center [694, 75] width 92 height 13
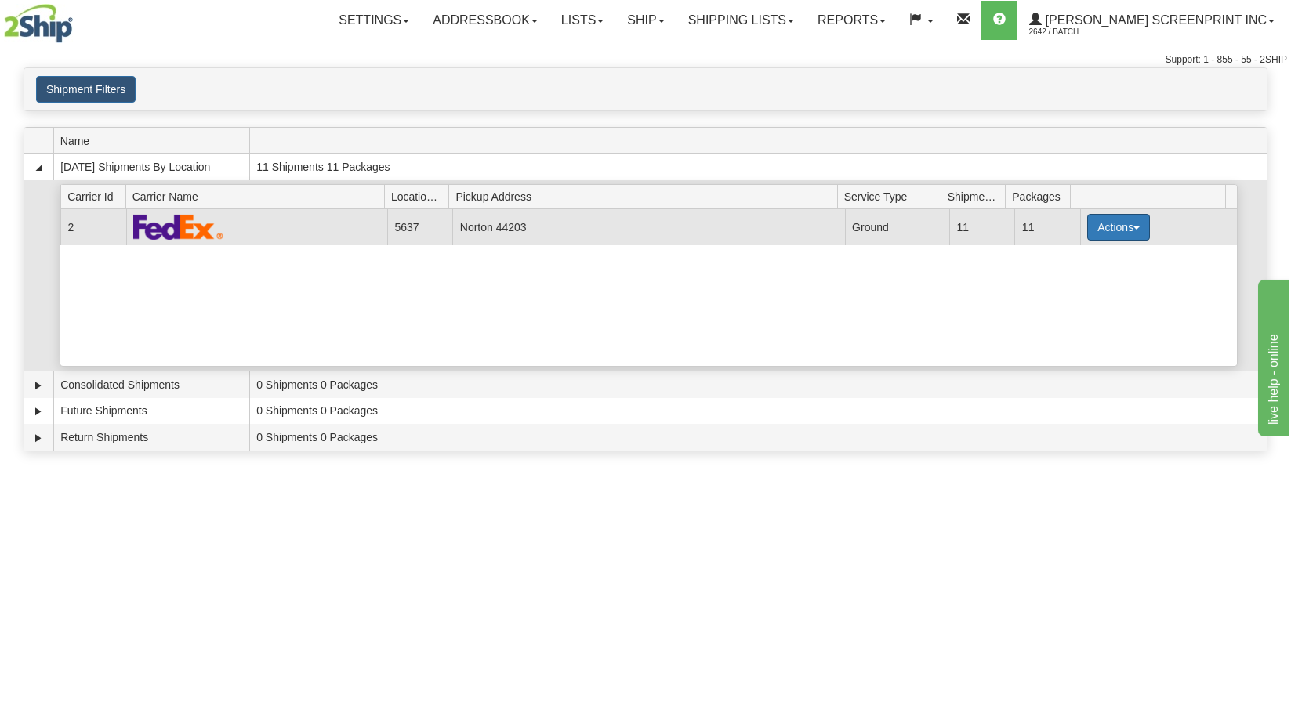
click at [1109, 234] on button "Actions" at bounding box center [1118, 227] width 63 height 27
click at [1101, 262] on link "Details" at bounding box center [1086, 257] width 125 height 20
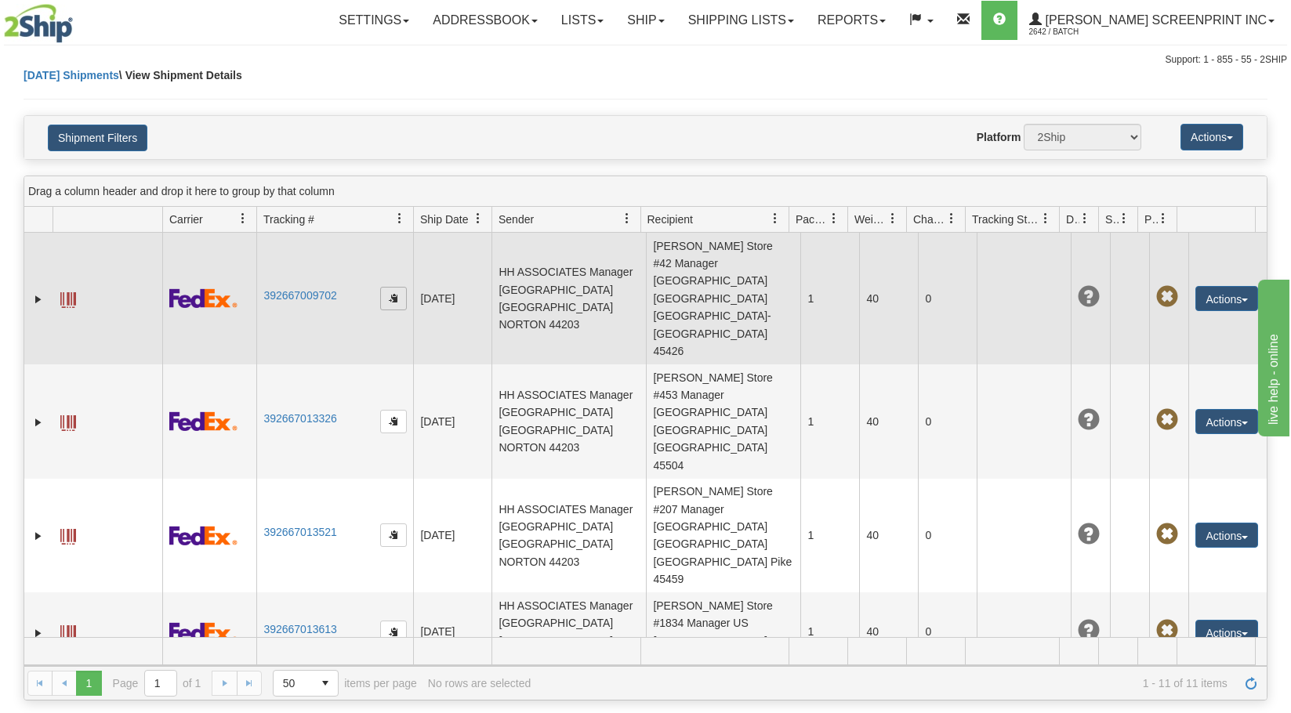
click at [393, 293] on span "button" at bounding box center [393, 297] width 9 height 9
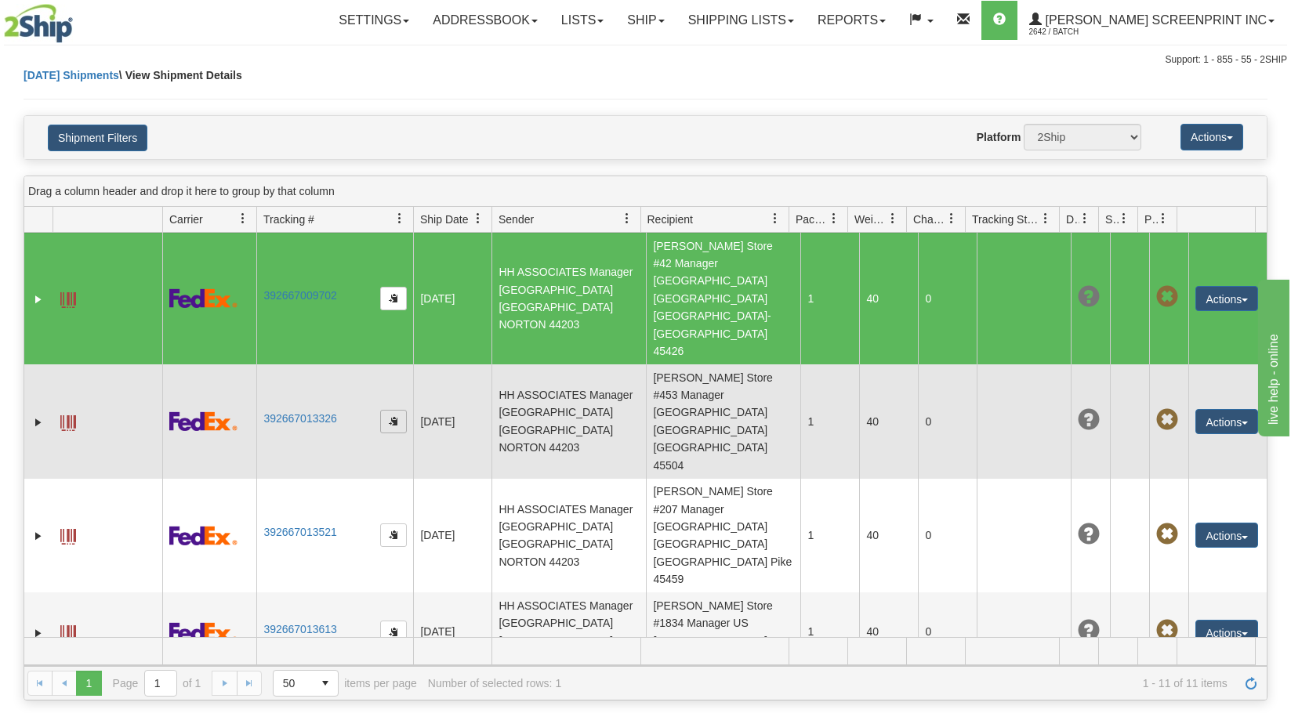
click at [390, 416] on span "button" at bounding box center [393, 420] width 9 height 9
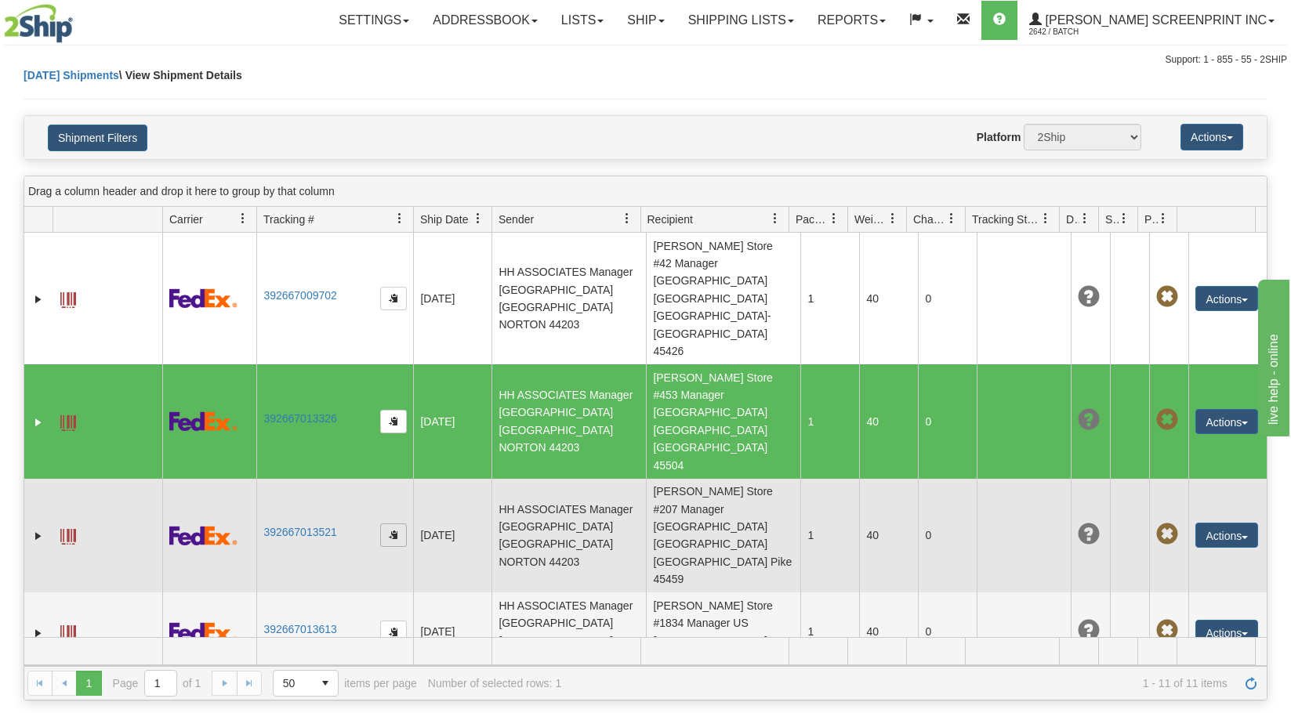
click at [397, 530] on span "button" at bounding box center [393, 534] width 9 height 9
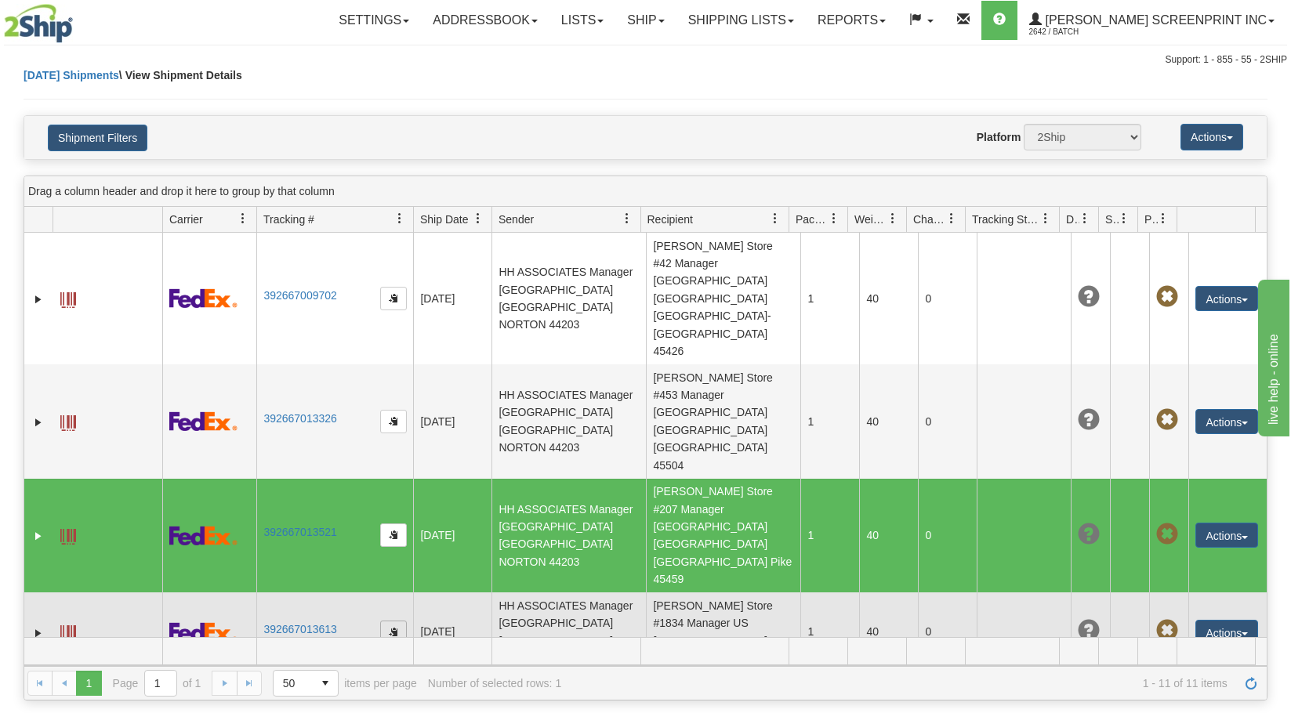
click at [391, 627] on span "button" at bounding box center [393, 631] width 9 height 9
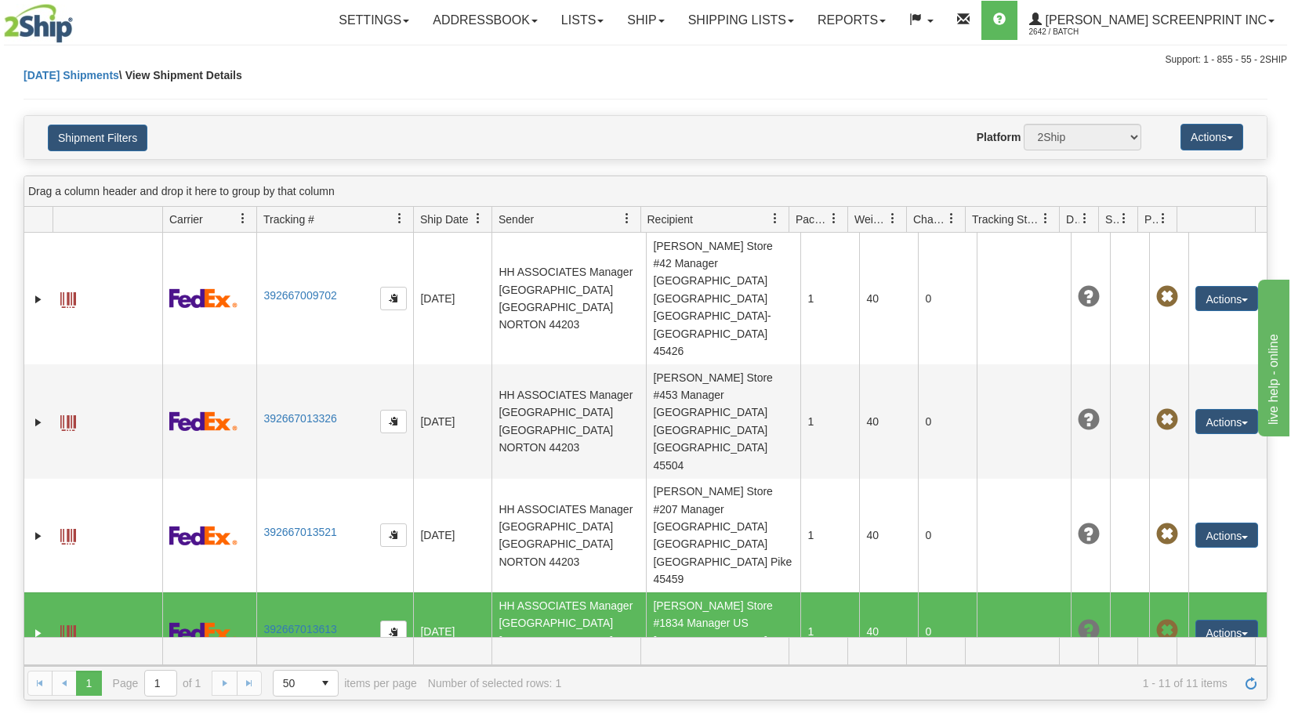
click at [394, 713] on span "button" at bounding box center [393, 719] width 9 height 9
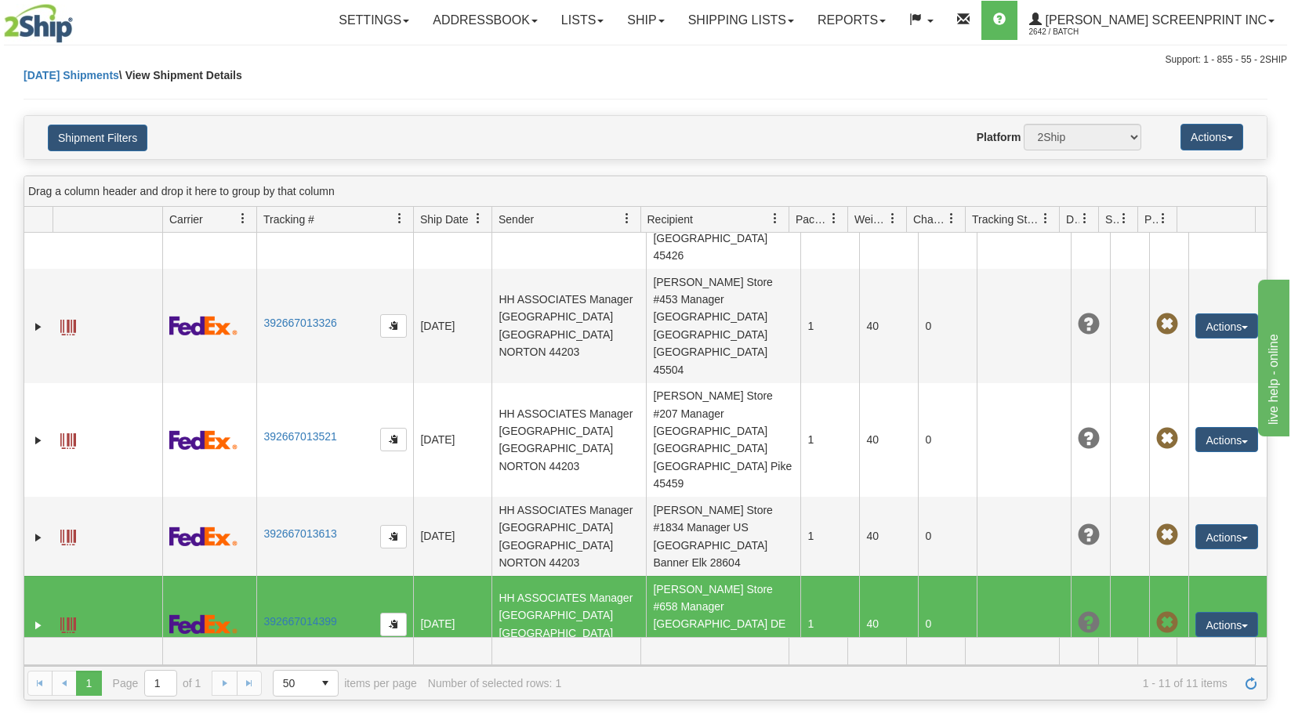
scroll to position [157, 0]
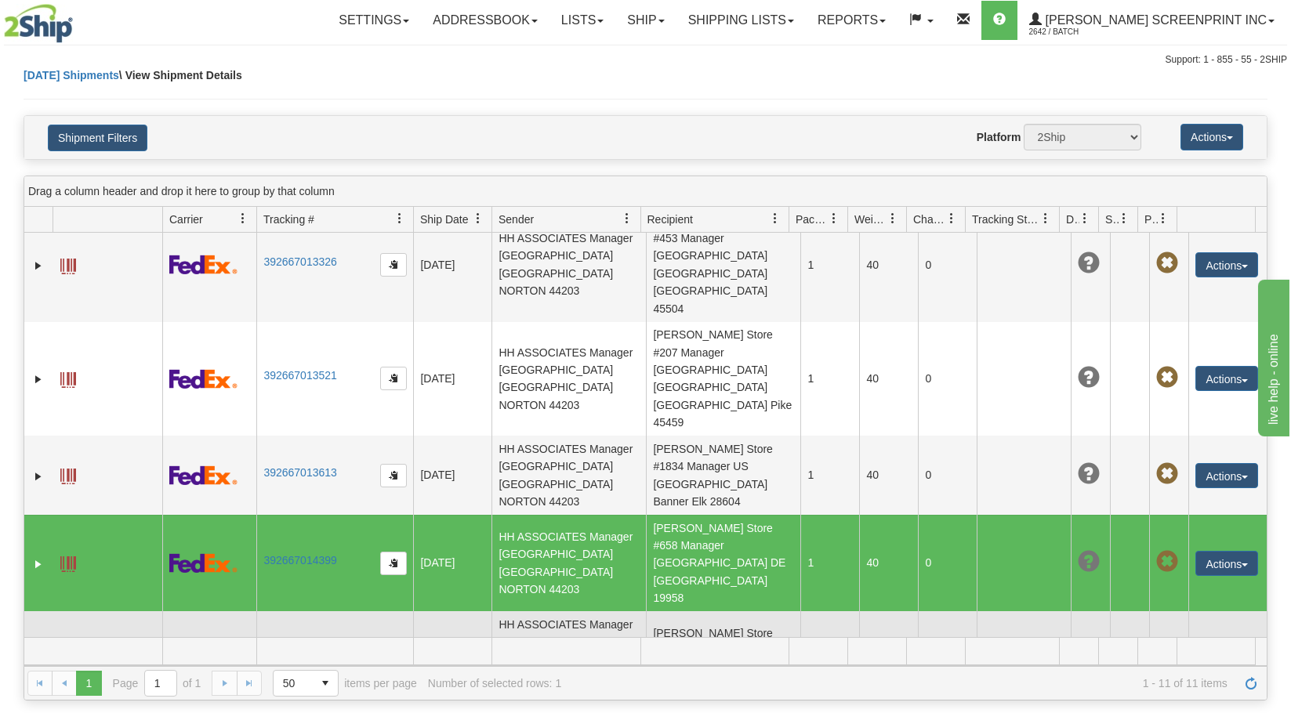
click at [397, 646] on span "button" at bounding box center [393, 650] width 9 height 9
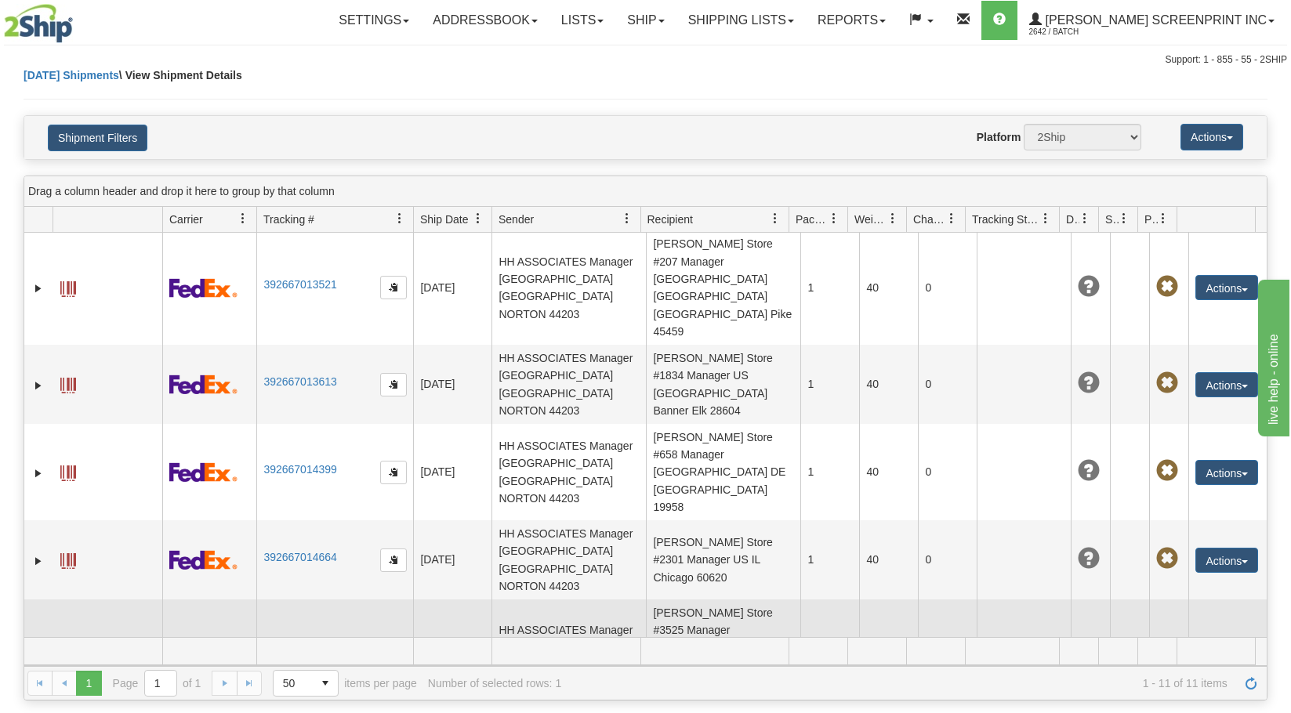
scroll to position [271, 0]
